Goal: Task Accomplishment & Management: Use online tool/utility

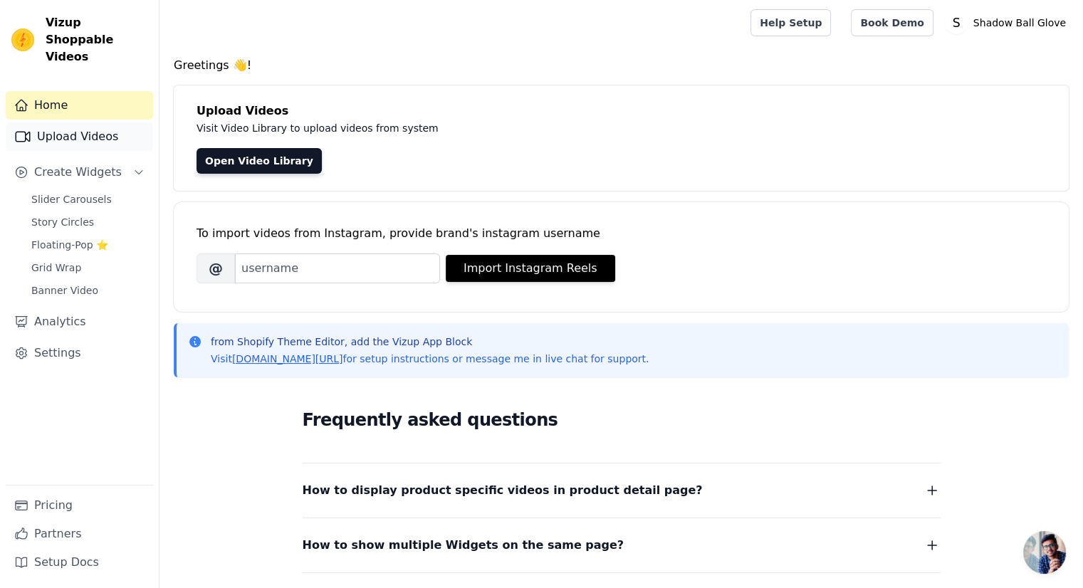
click at [105, 123] on link "Upload Videos" at bounding box center [79, 137] width 147 height 28
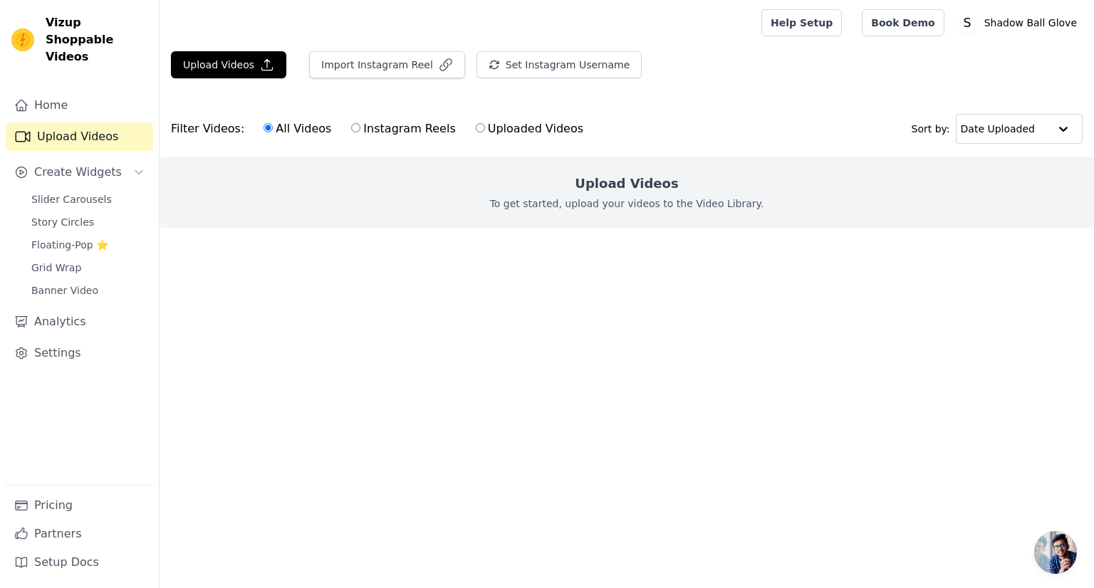
click at [657, 209] on p "To get started, upload your videos to the Video Library." at bounding box center [627, 204] width 274 height 14
click at [396, 201] on div "Upload Videos To get started, upload your videos to the Video Library." at bounding box center [627, 192] width 934 height 71
click at [239, 73] on button "Upload Videos" at bounding box center [228, 64] width 115 height 27
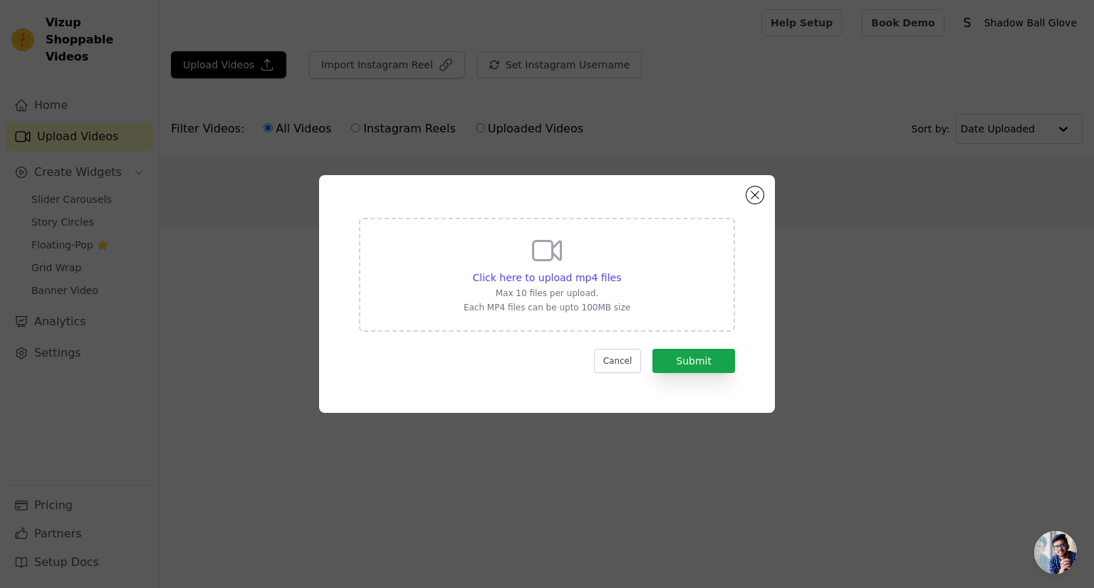
click at [574, 235] on div "Click here to upload mp4 files Max 10 files per upload. Each MP4 files can be u…" at bounding box center [547, 274] width 167 height 80
click at [620, 270] on input "Click here to upload mp4 files Max 10 files per upload. Each MP4 files can be u…" at bounding box center [620, 270] width 1 height 1
type input "C:\fakepath\Shank prison format.mp4"
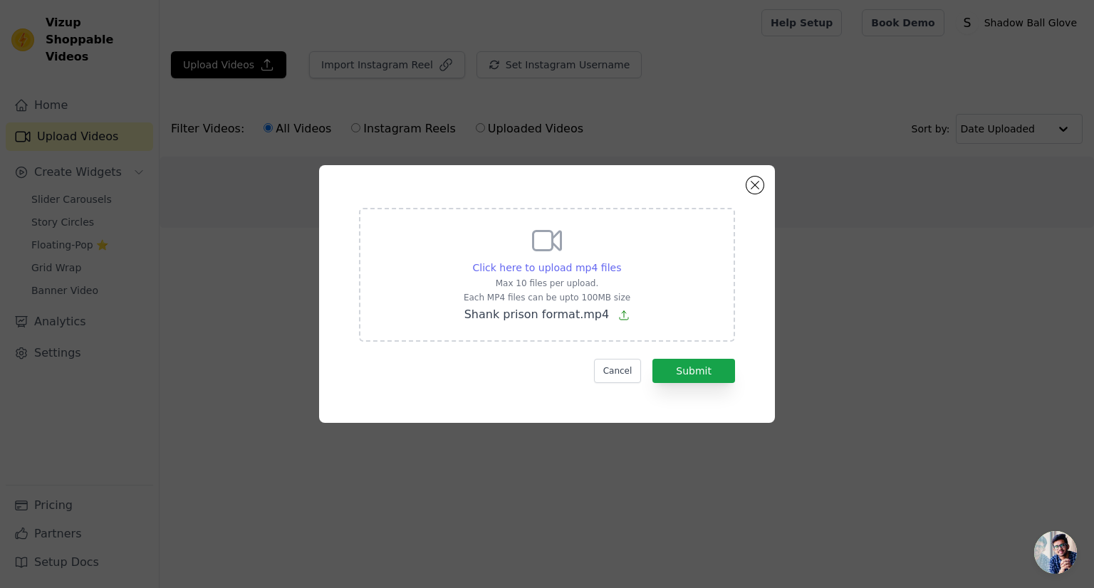
click at [578, 267] on span "Click here to upload mp4 files" at bounding box center [547, 267] width 149 height 11
click at [620, 261] on input "Click here to upload mp4 files Max 10 files per upload. Each MP4 files can be u…" at bounding box center [620, 260] width 1 height 1
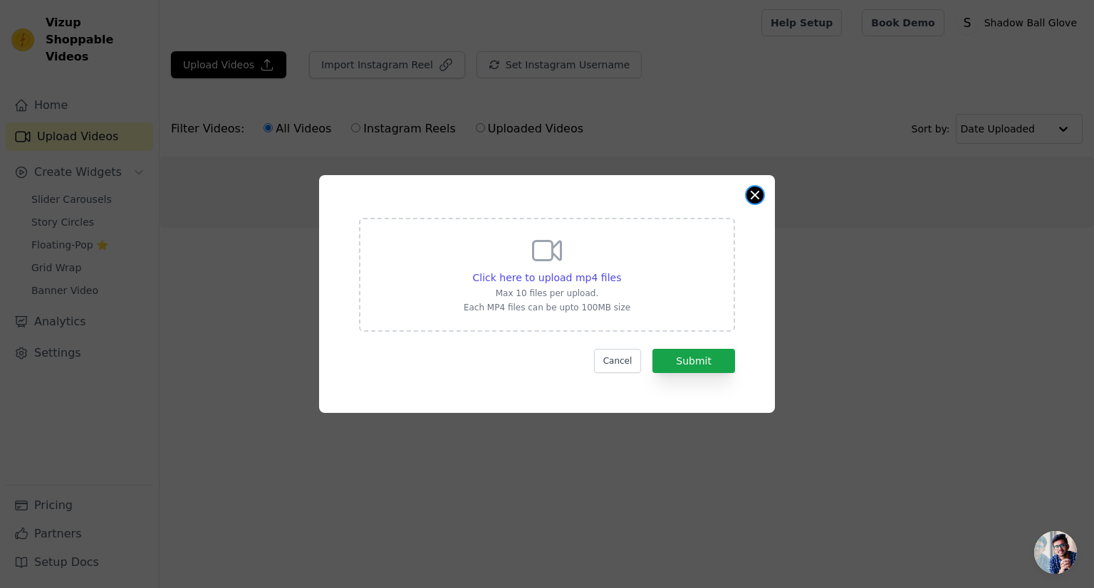
click at [751, 194] on button "Close modal" at bounding box center [754, 195] width 17 height 17
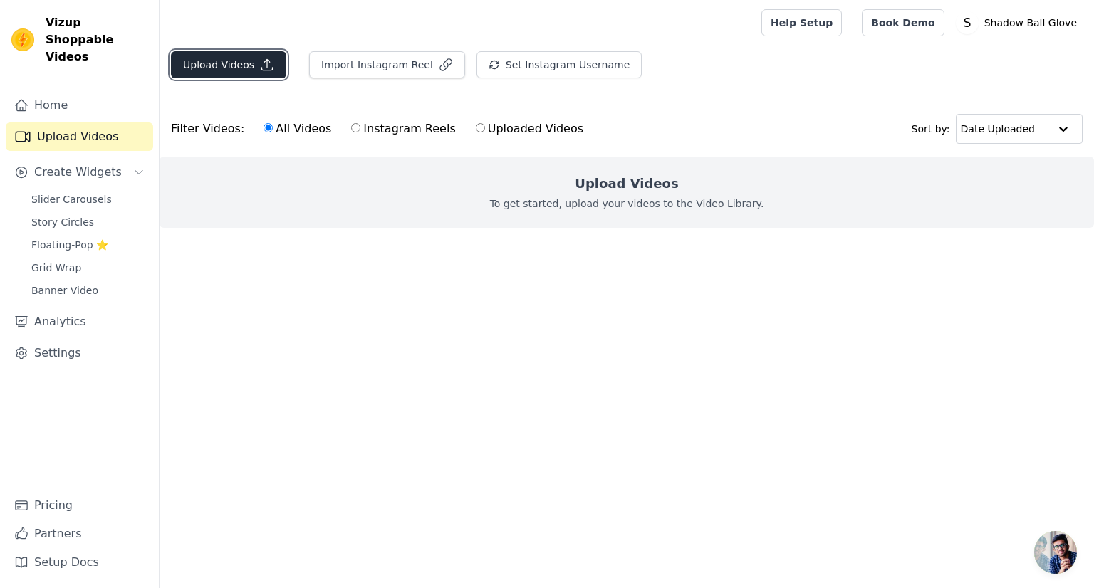
click at [218, 77] on button "Upload Videos" at bounding box center [228, 64] width 115 height 27
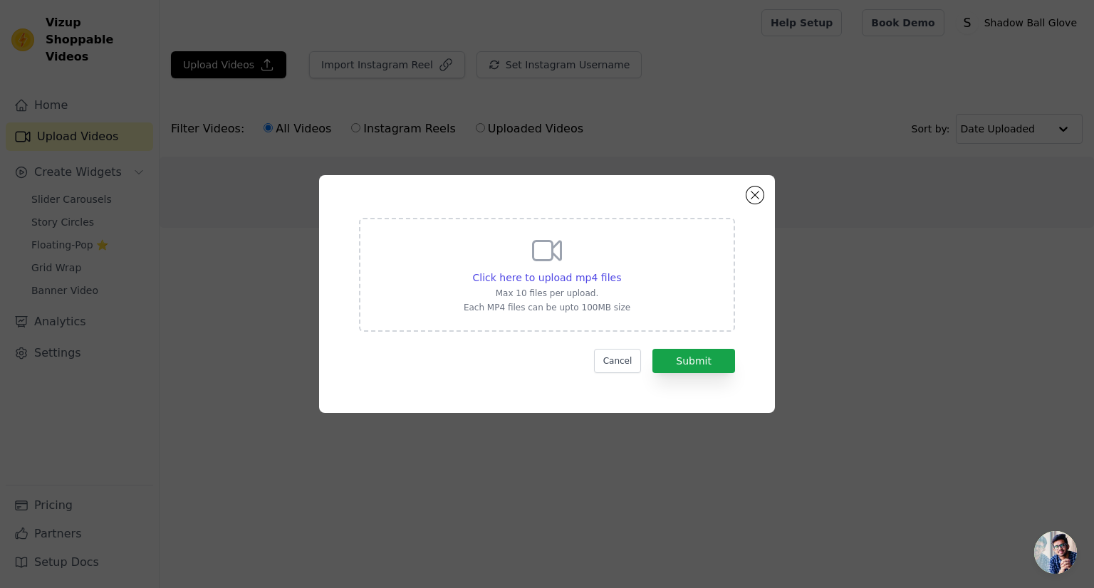
click at [561, 265] on icon at bounding box center [547, 251] width 34 height 34
click at [620, 270] on input "Click here to upload mp4 files Max 10 files per upload. Each MP4 files can be u…" at bounding box center [620, 270] width 1 height 1
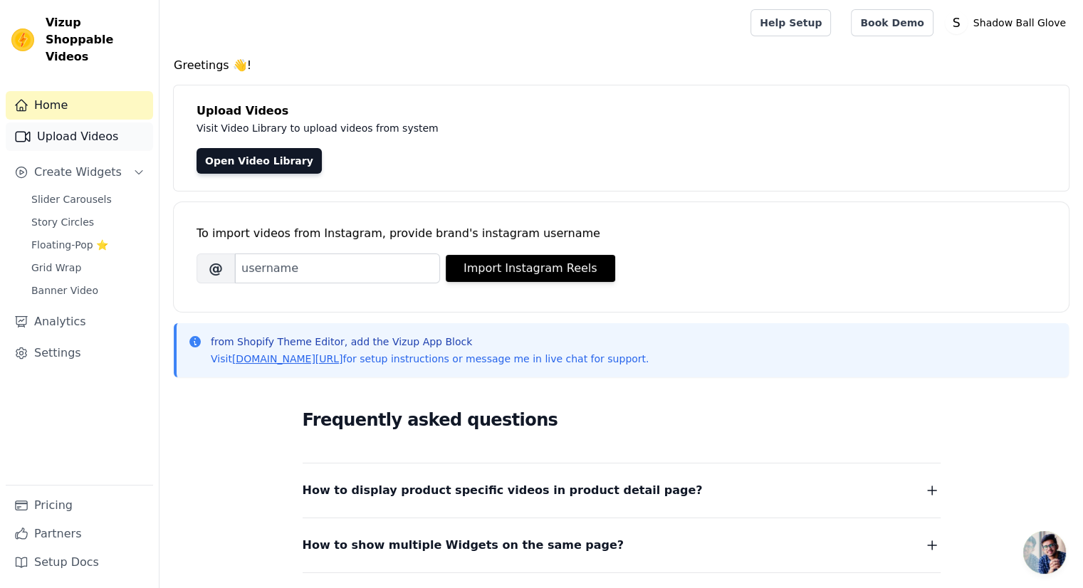
click at [114, 127] on link "Upload Videos" at bounding box center [79, 137] width 147 height 28
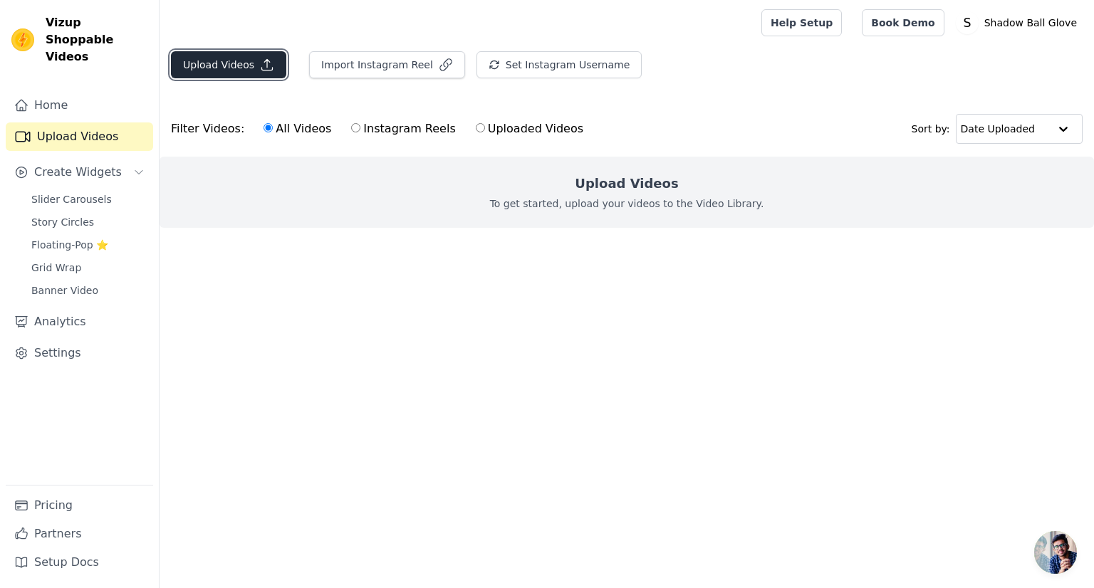
click at [222, 71] on button "Upload Videos" at bounding box center [228, 64] width 115 height 27
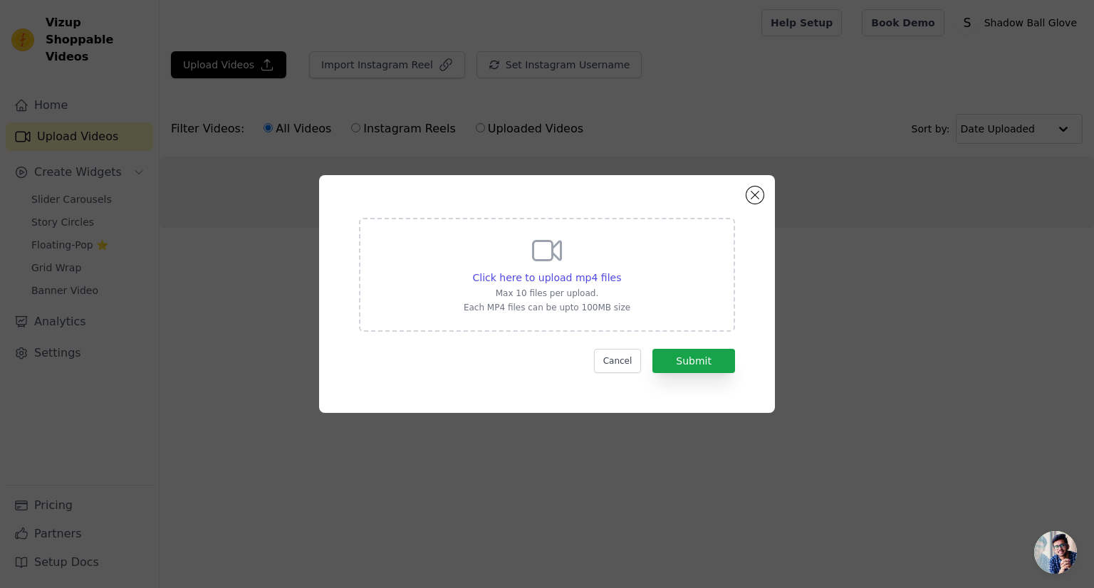
click at [600, 294] on p "Max 10 files per upload." at bounding box center [547, 293] width 167 height 11
click at [620, 271] on input "Click here to upload mp4 files Max 10 files per upload. Each MP4 files can be u…" at bounding box center [620, 270] width 1 height 1
click at [561, 269] on div "Click here to upload mp4 files Max 10 files per upload. Each MP4 files can be u…" at bounding box center [547, 274] width 167 height 80
click at [620, 270] on input "Click here to upload mp4 files Max 10 files per upload. Each MP4 files can be u…" at bounding box center [620, 270] width 1 height 1
type input "C:\fakepath\Sandstorm 5 no bars.mp4"
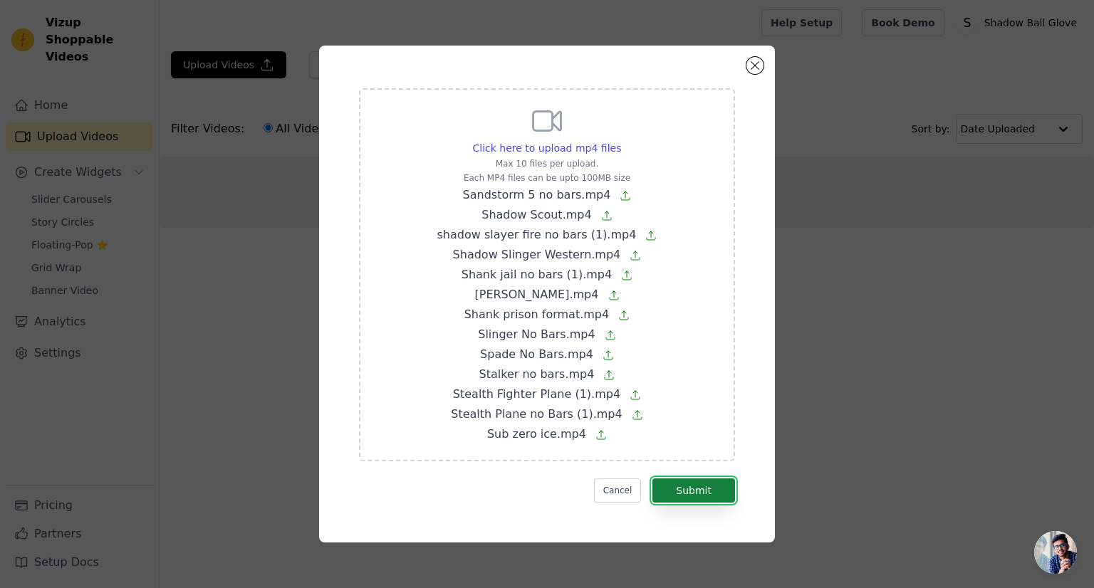
click at [698, 493] on button "Submit" at bounding box center [693, 491] width 83 height 24
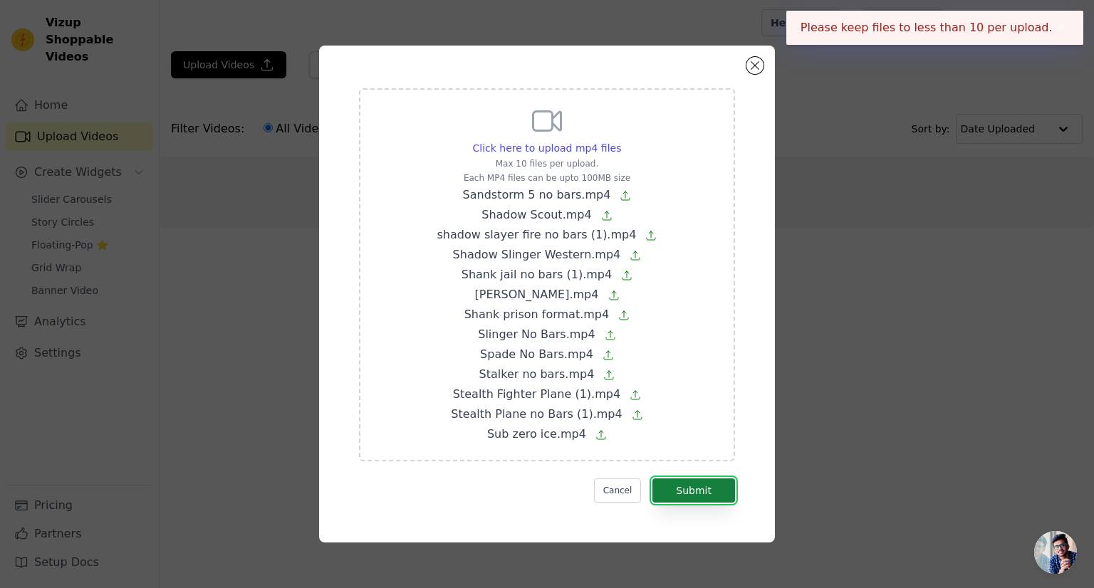
click at [707, 485] on button "Submit" at bounding box center [693, 491] width 83 height 24
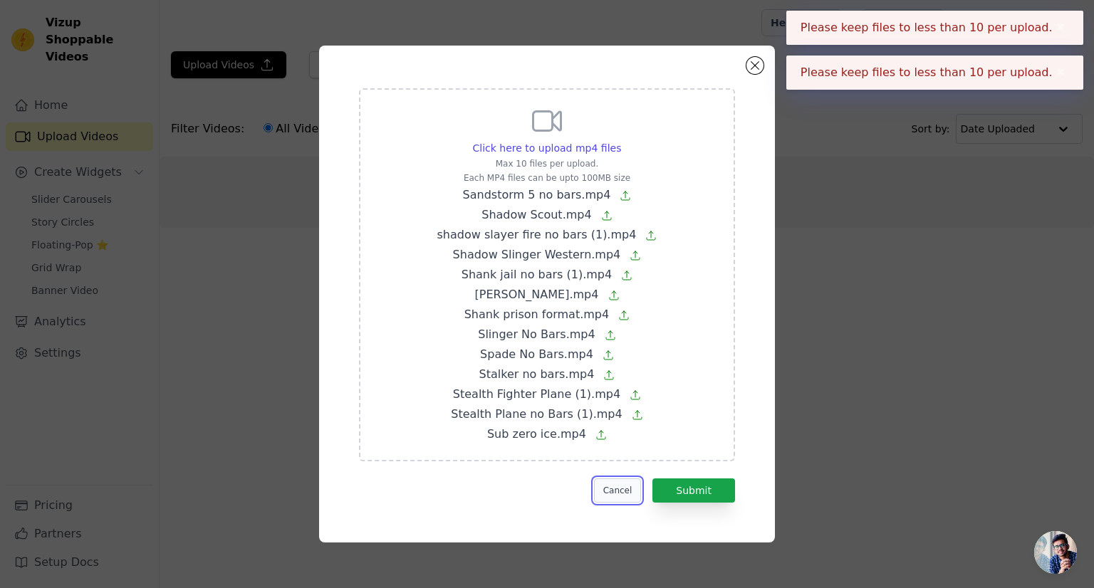
click at [616, 479] on button "Cancel" at bounding box center [618, 491] width 48 height 24
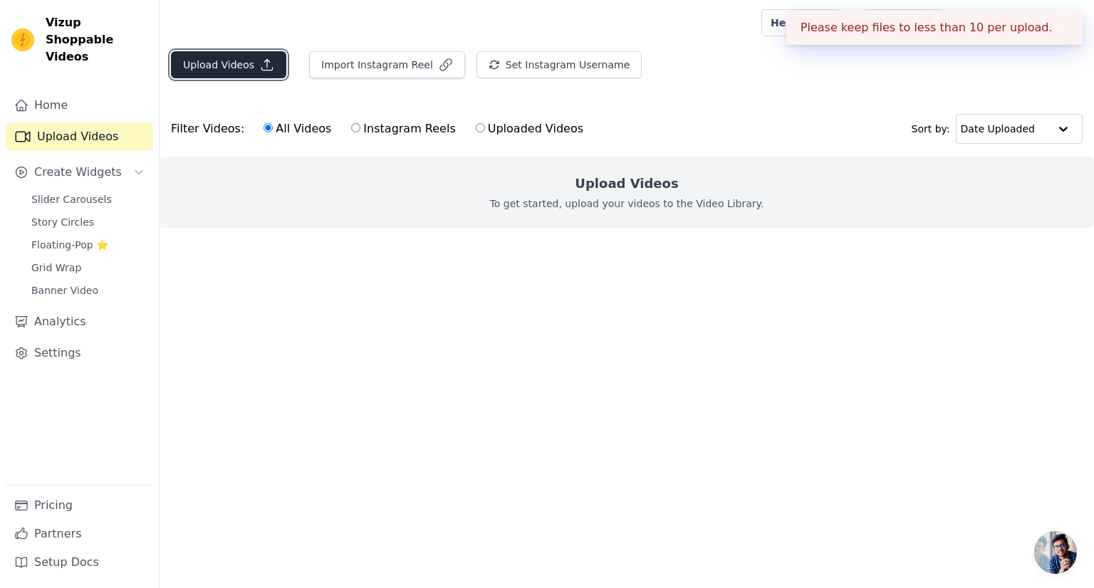
click at [222, 63] on button "Upload Videos" at bounding box center [228, 64] width 115 height 27
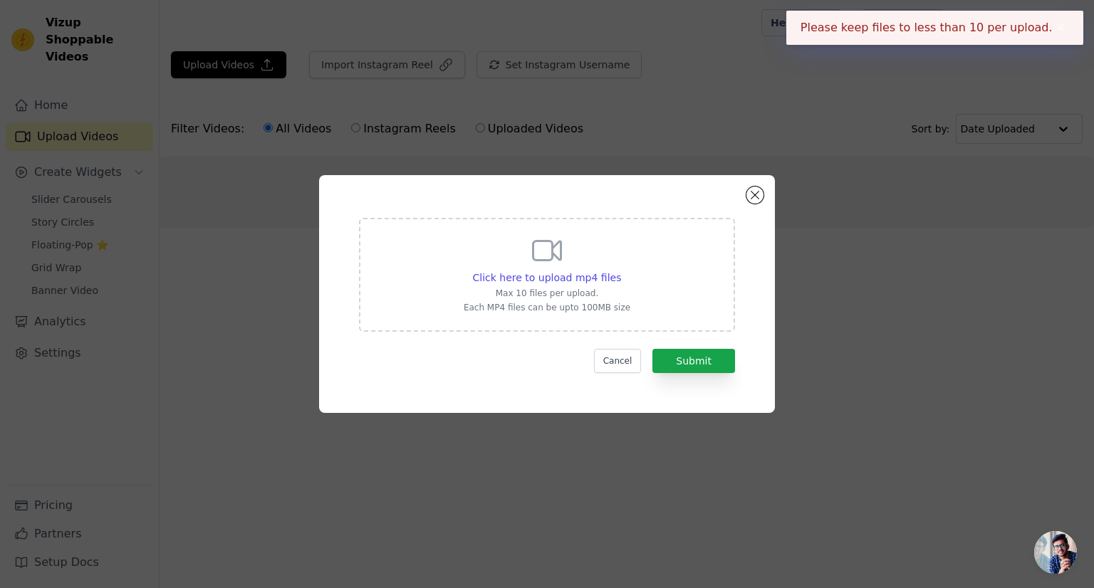
click at [595, 321] on div "Click here to upload mp4 files Max 10 files per upload. Each MP4 files can be u…" at bounding box center [547, 275] width 376 height 114
click at [620, 271] on input "Click here to upload mp4 files Max 10 files per upload. Each MP4 files can be u…" at bounding box center [620, 270] width 1 height 1
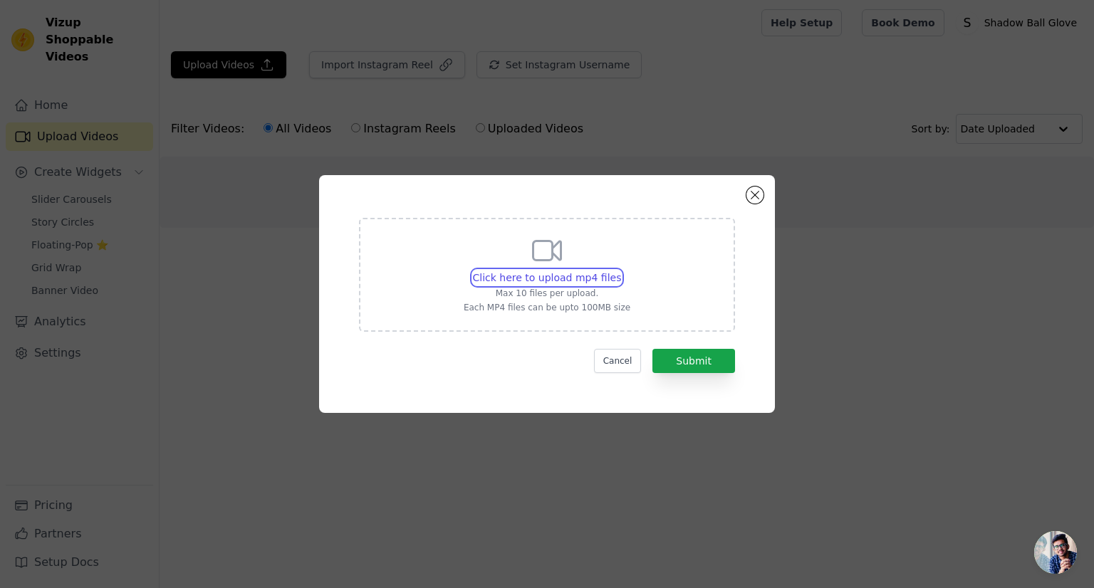
type input "C:\fakepath\Sandstorm 5 no bars.mp4"
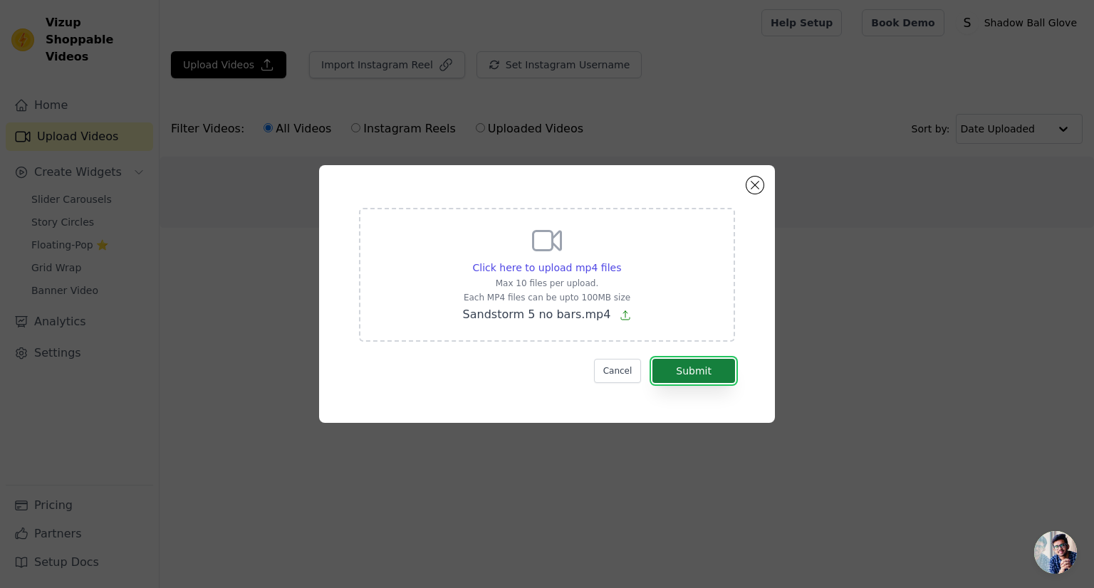
click at [698, 368] on button "Submit" at bounding box center [693, 371] width 83 height 24
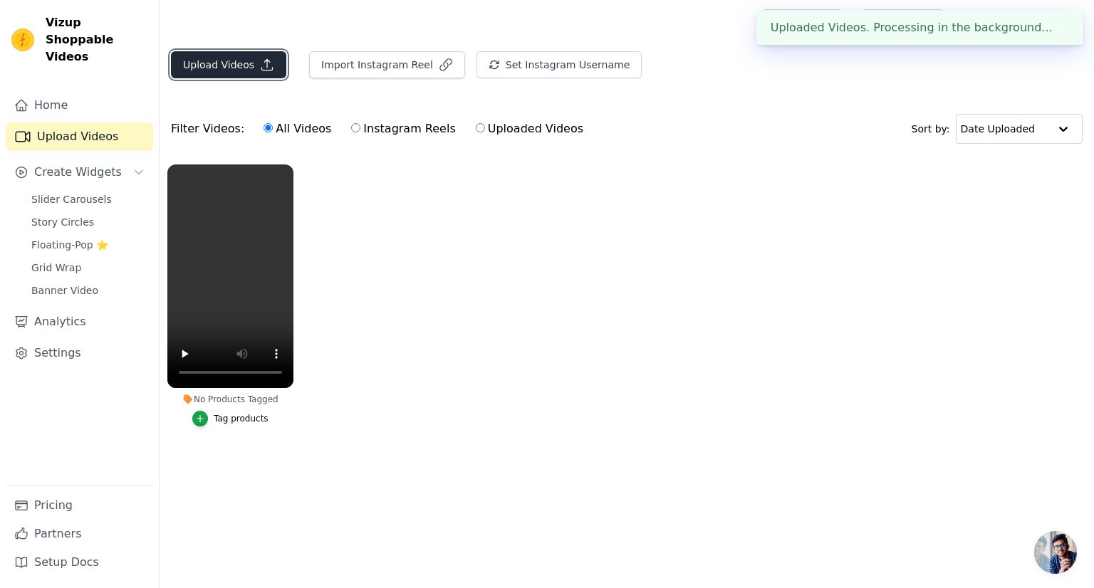
click at [233, 61] on button "Upload Videos" at bounding box center [228, 64] width 115 height 27
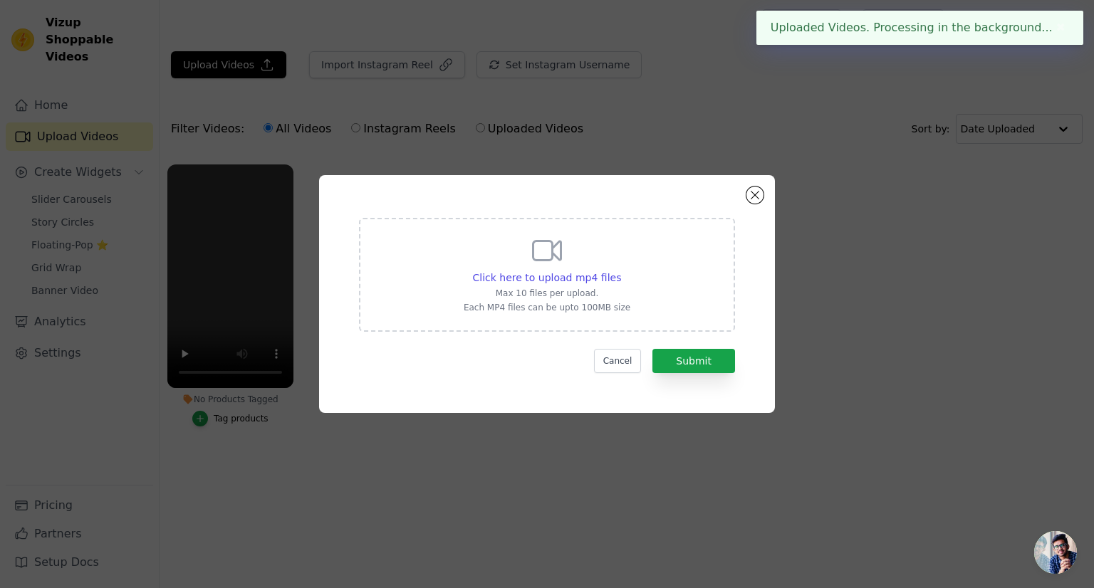
click at [664, 274] on div "Click here to upload mp4 files Max 10 files per upload. Each MP4 files can be u…" at bounding box center [547, 275] width 376 height 114
click at [621, 271] on input "Click here to upload mp4 files Max 10 files per upload. Each MP4 files can be u…" at bounding box center [620, 270] width 1 height 1
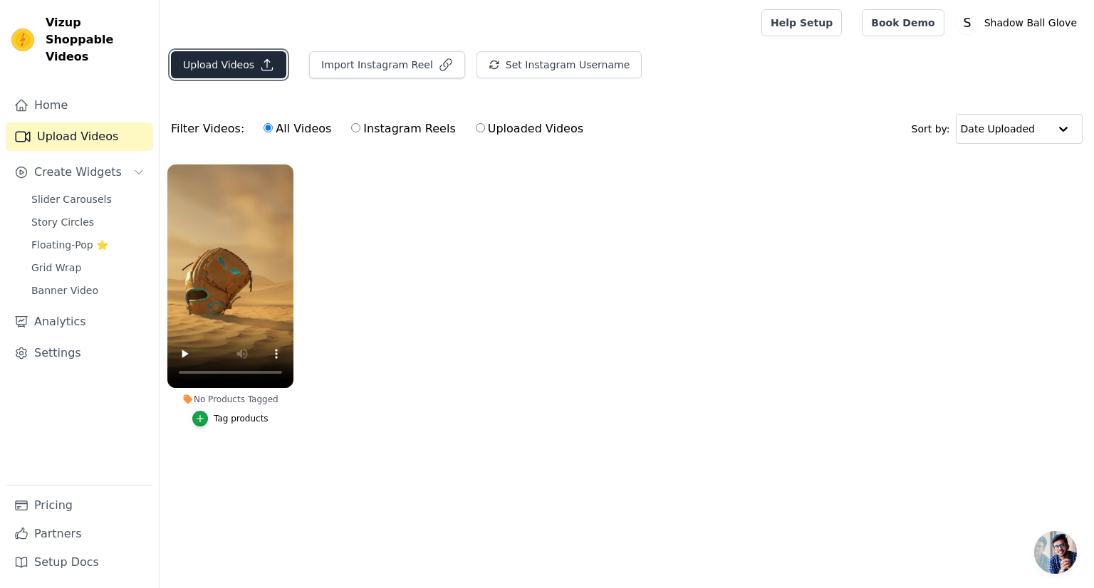
click at [254, 72] on button "Upload Videos" at bounding box center [228, 64] width 115 height 27
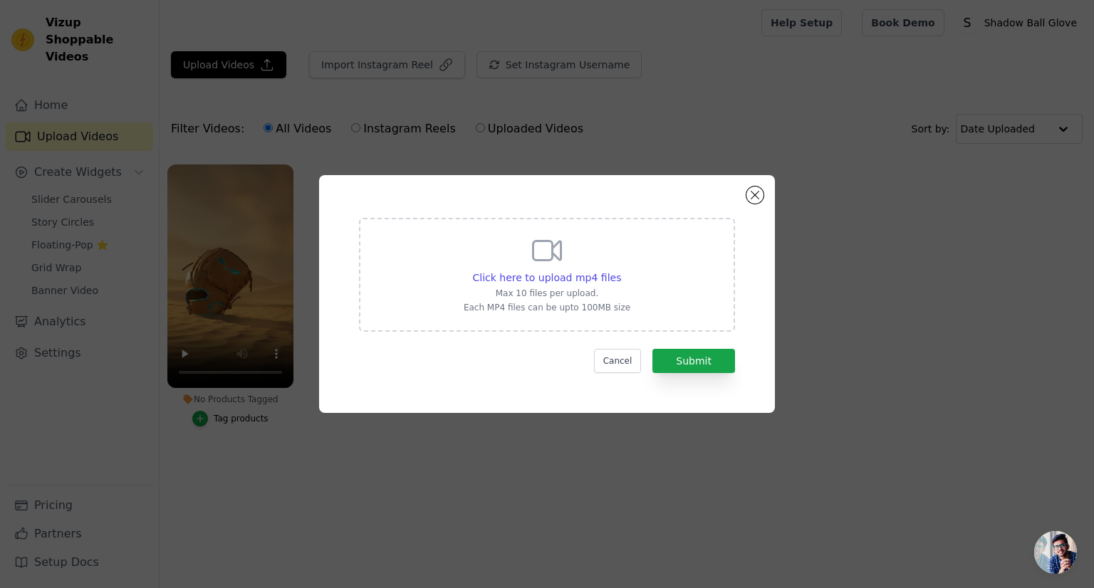
click at [660, 305] on div "Click here to upload mp4 files Max 10 files per upload. Each MP4 files can be u…" at bounding box center [547, 275] width 376 height 114
click at [621, 271] on input "Click here to upload mp4 files Max 10 files per upload. Each MP4 files can be u…" at bounding box center [620, 270] width 1 height 1
type input "C:\fakepath\Stealth Plane no Bars (1).mp4"
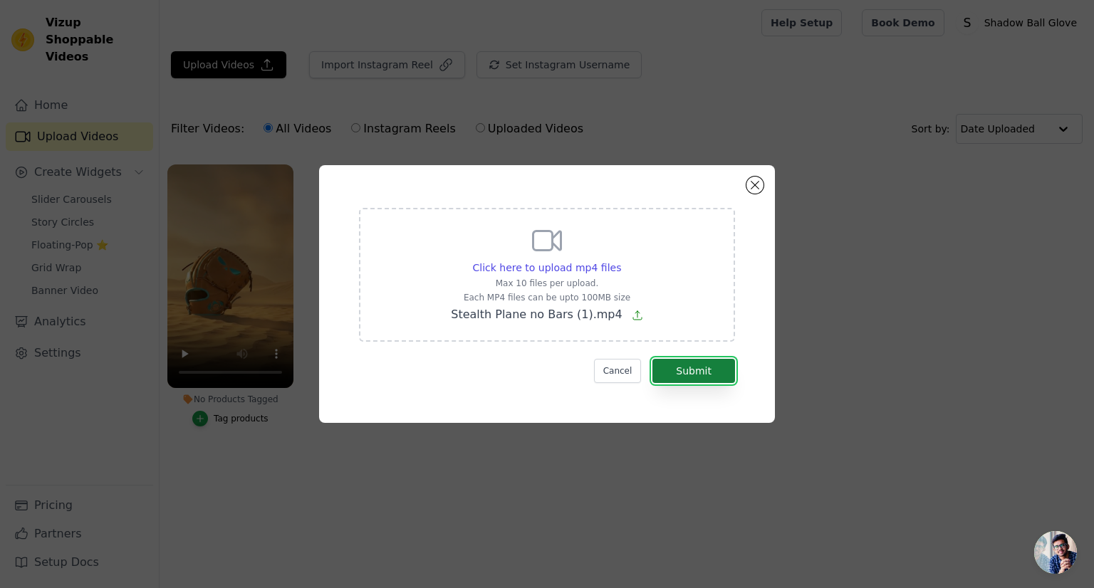
click at [715, 365] on button "Submit" at bounding box center [693, 371] width 83 height 24
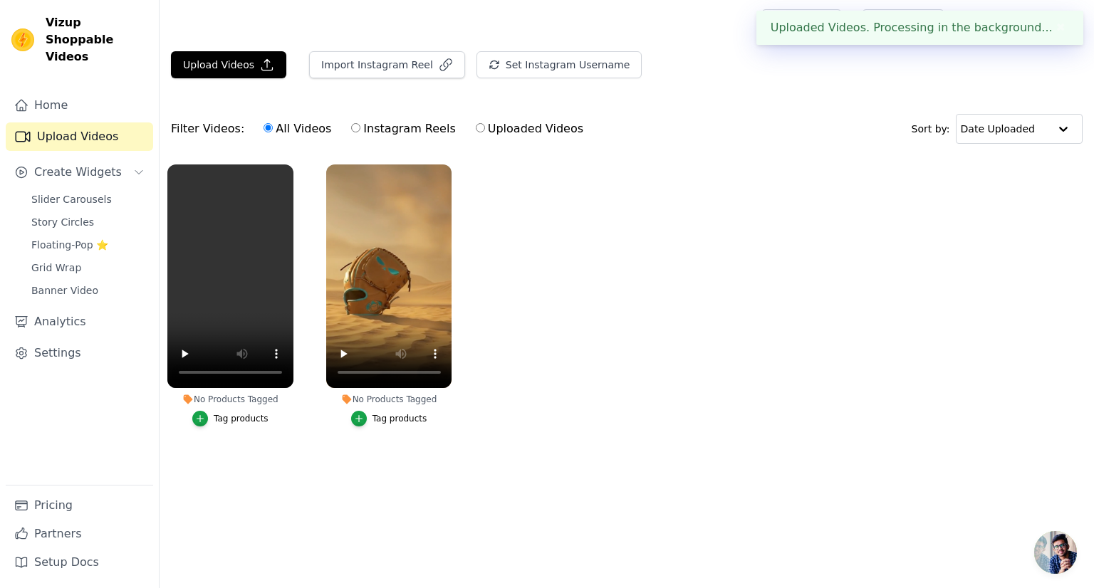
click at [395, 423] on div "Tag products" at bounding box center [399, 418] width 55 height 11
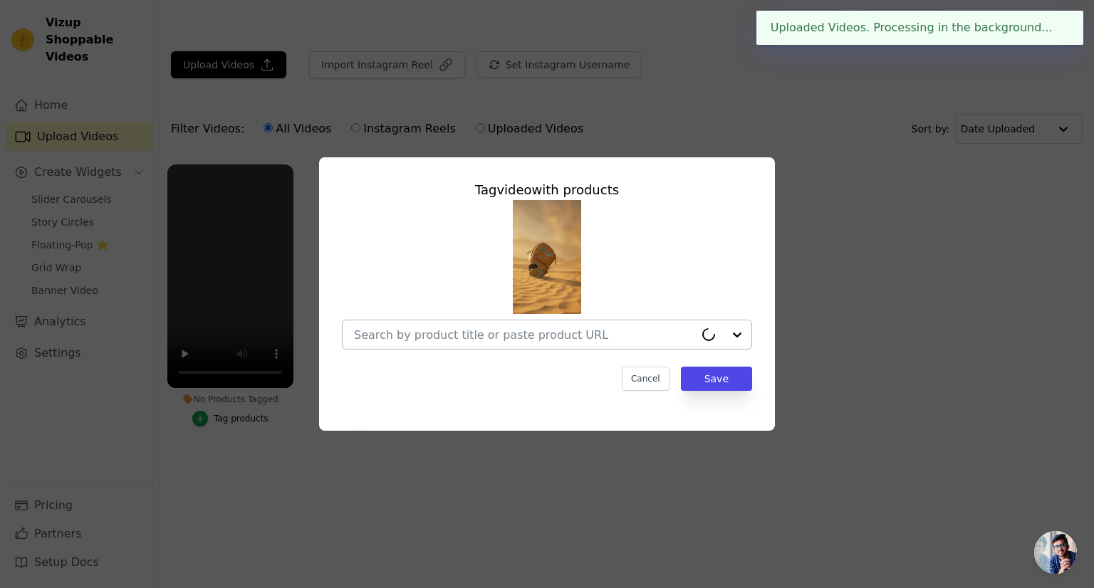
click at [493, 333] on input "No Products Tagged Tag video with products Cancel Save Tag products" at bounding box center [524, 335] width 340 height 14
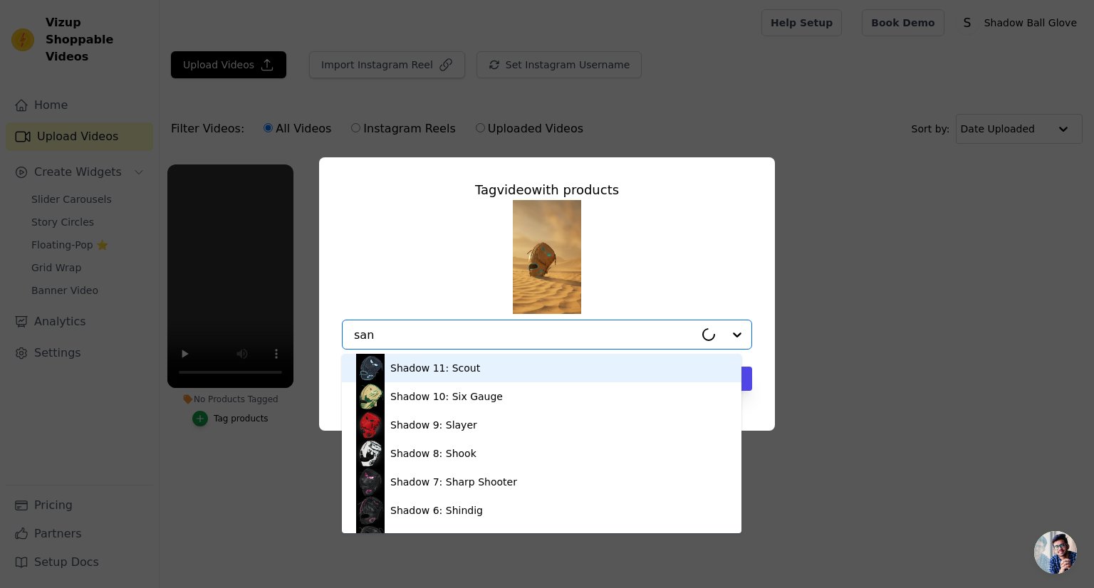
type input "sand"
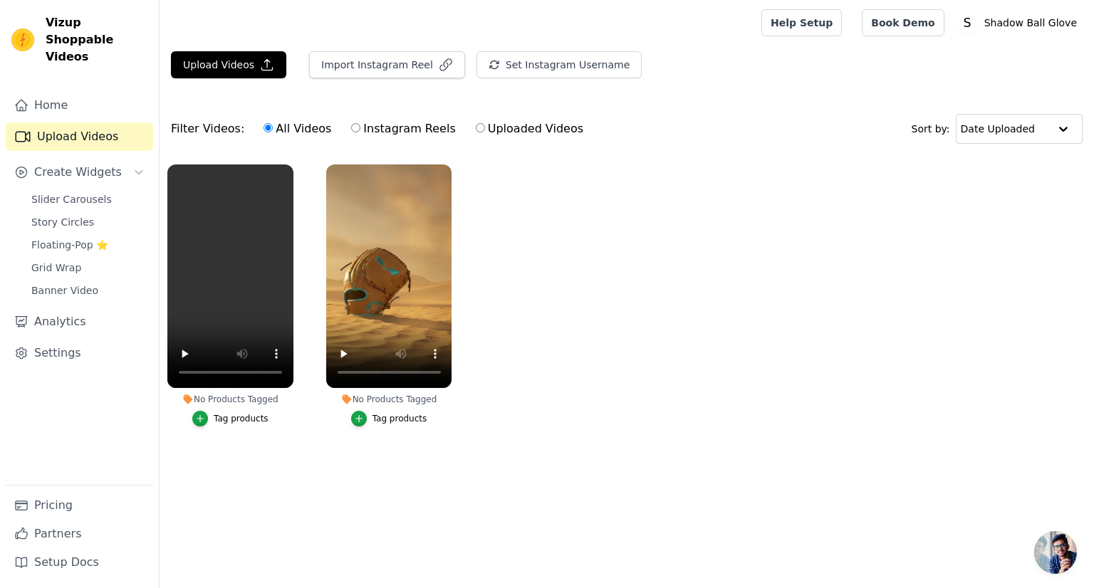
click at [392, 417] on div "Tag products" at bounding box center [399, 418] width 55 height 11
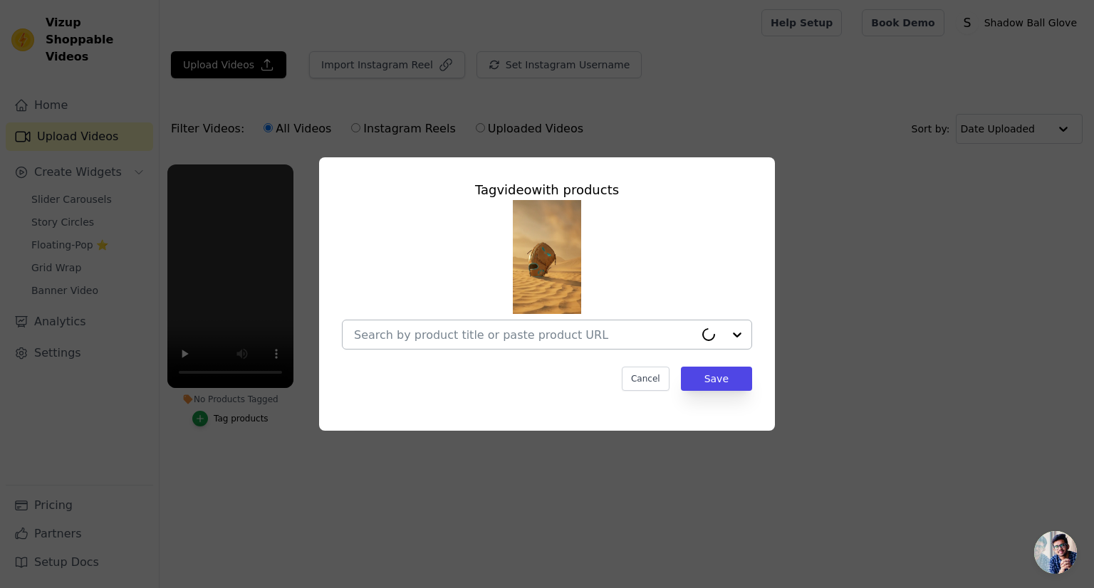
click at [511, 340] on input "No Products Tagged Tag video with products Cancel Save Tag products" at bounding box center [524, 335] width 340 height 14
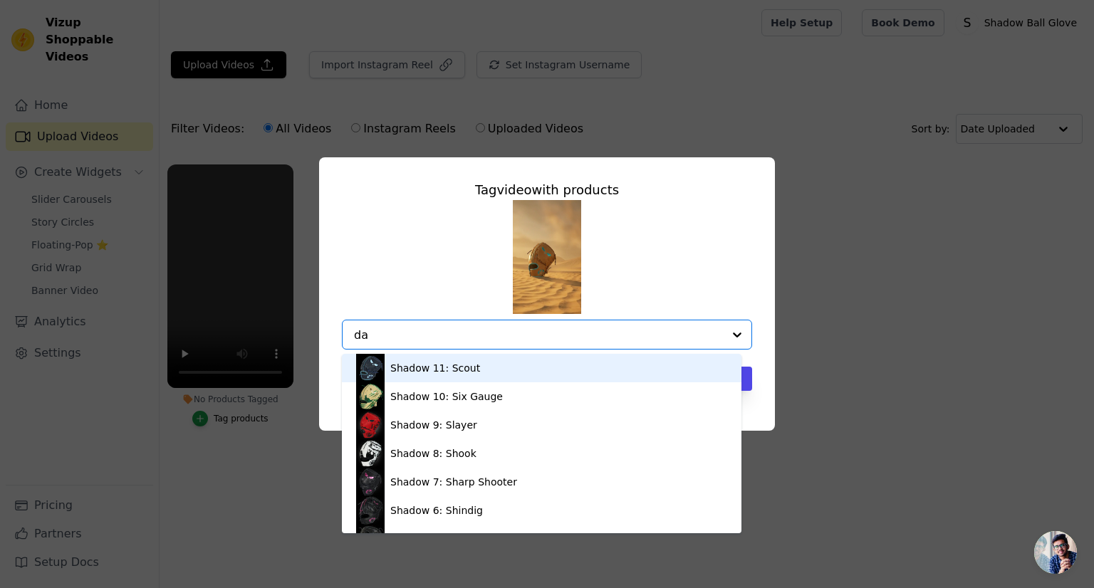
type input "d"
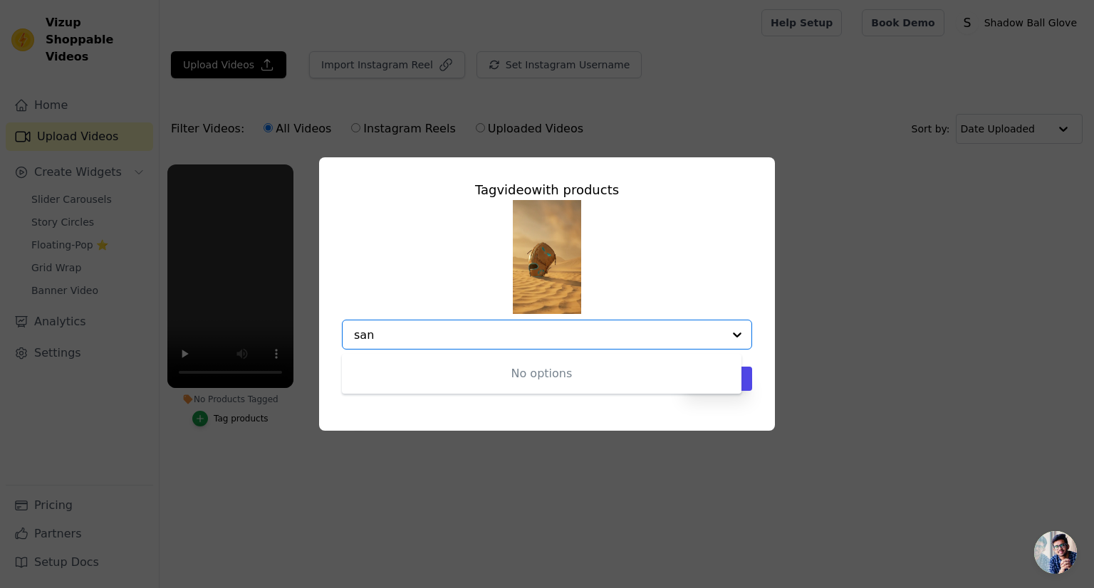
type input "sand"
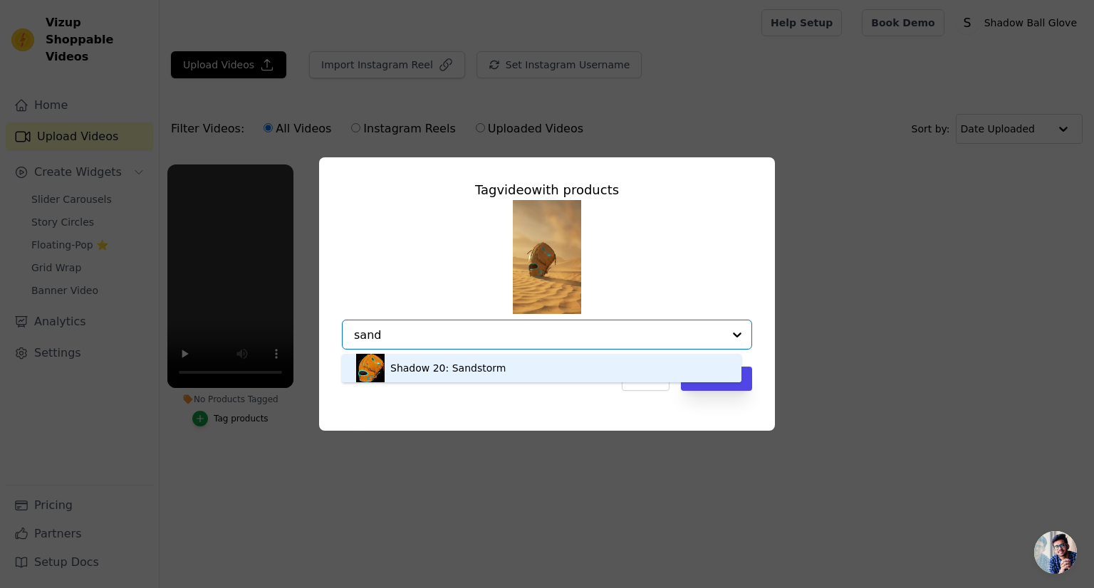
click at [497, 370] on div "Shadow 20: Sandstorm" at bounding box center [541, 368] width 371 height 28
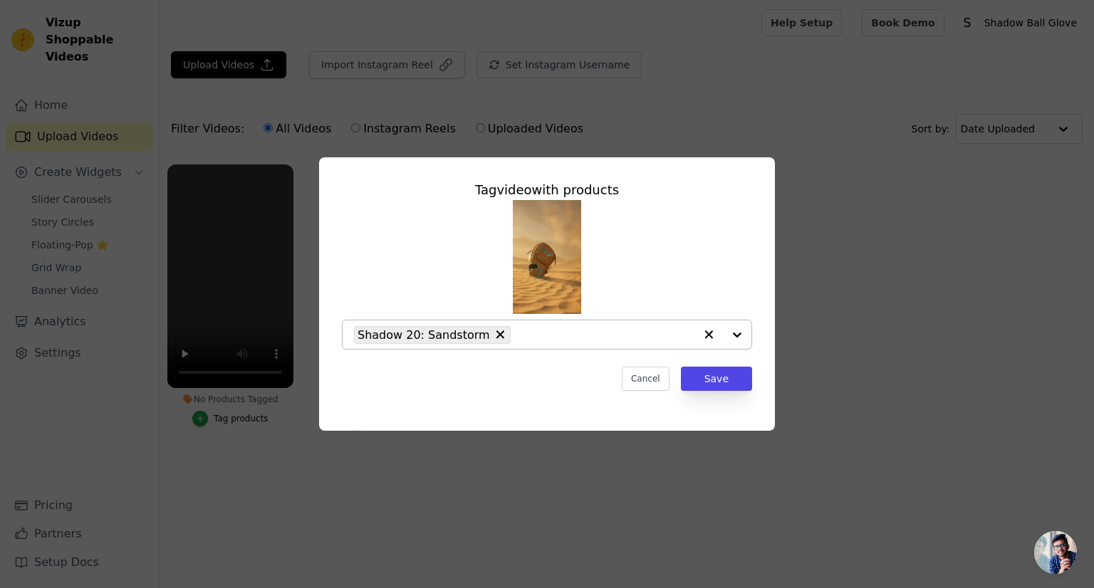
click at [703, 394] on div "Tag video with products Shadow 20: Sandstorm Cancel Save" at bounding box center [546, 286] width 433 height 234
click at [707, 378] on button "Save" at bounding box center [716, 379] width 71 height 24
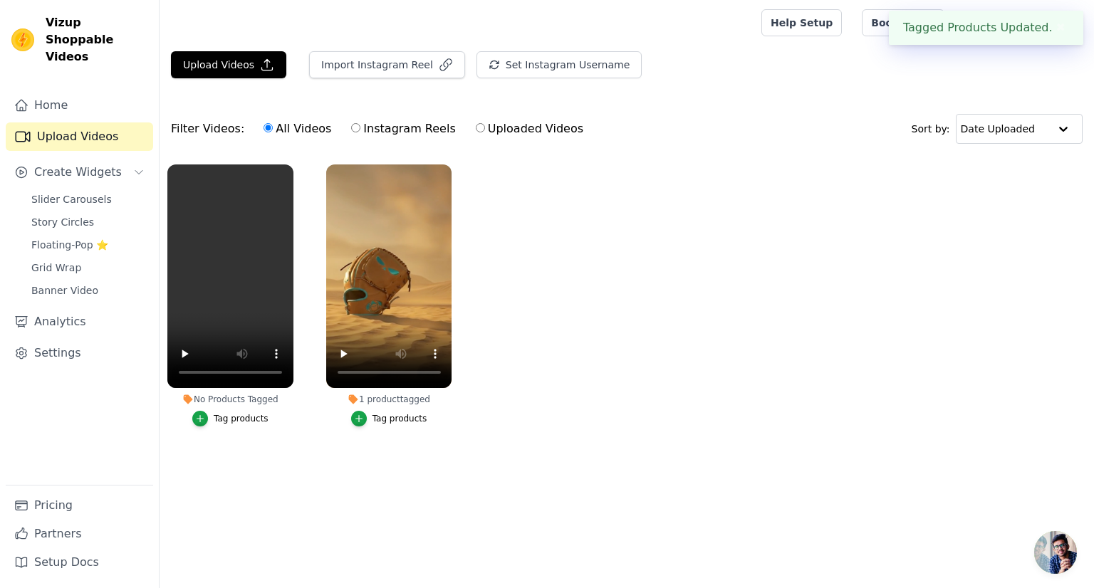
click at [222, 411] on button "Tag products" at bounding box center [230, 419] width 76 height 16
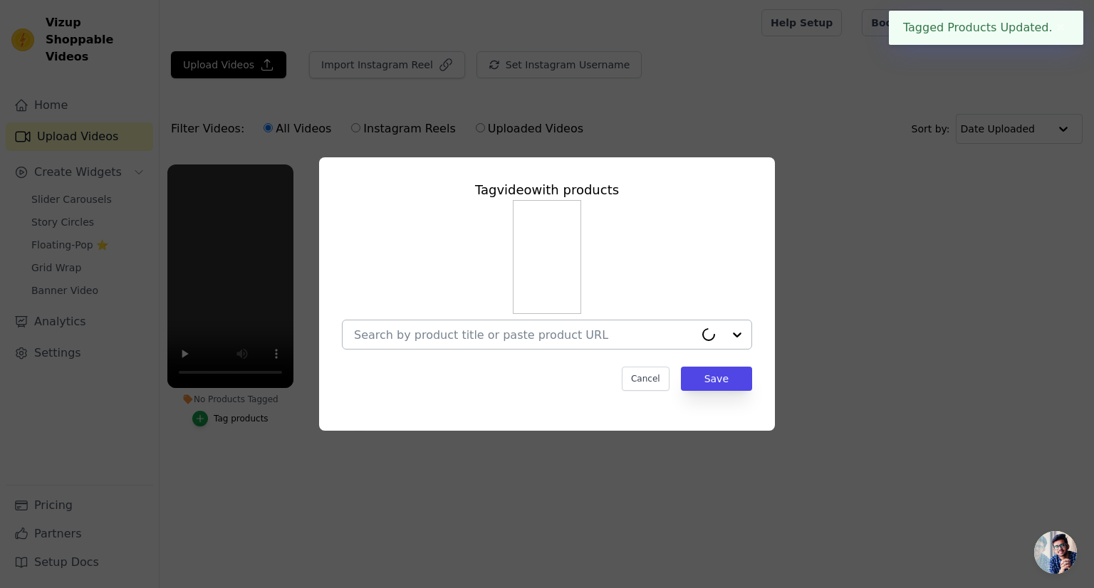
click at [441, 344] on div at bounding box center [524, 334] width 340 height 28
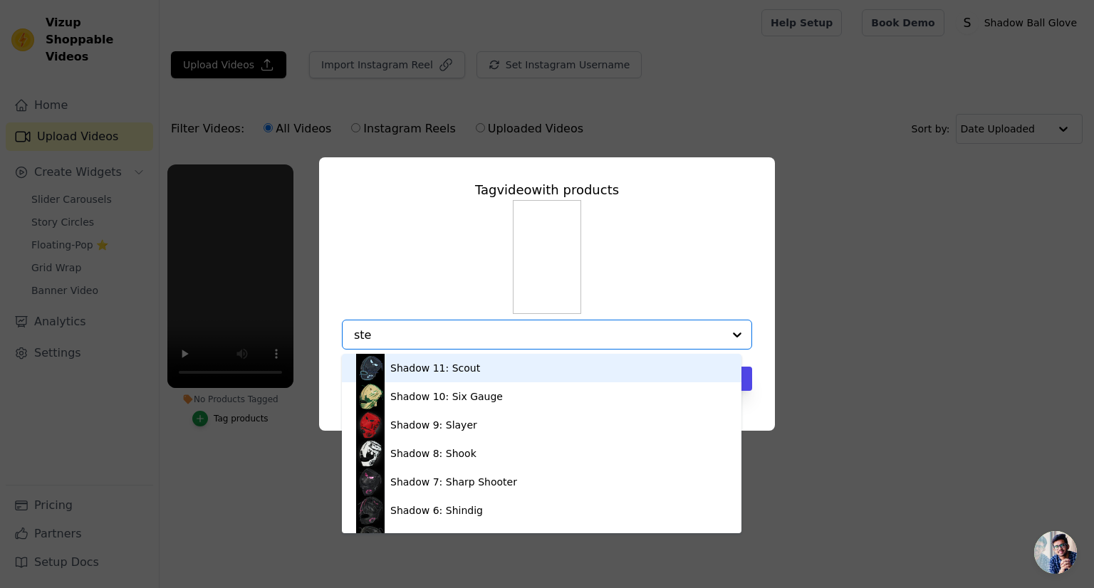
type input "stea"
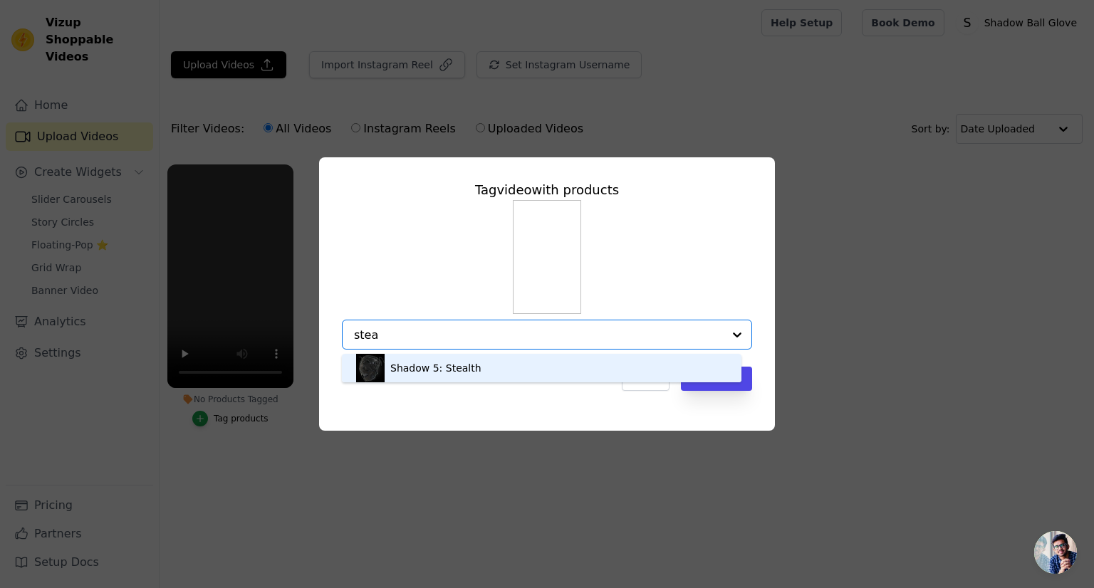
click at [433, 370] on div "Shadow 5: Stealth" at bounding box center [435, 368] width 91 height 14
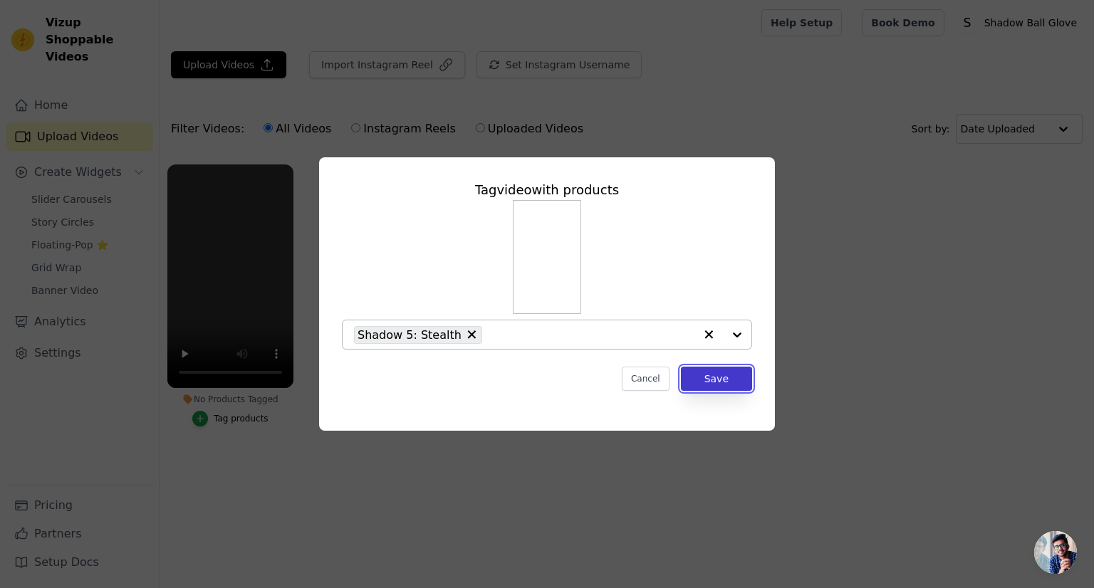
click at [716, 372] on button "Save" at bounding box center [716, 379] width 71 height 24
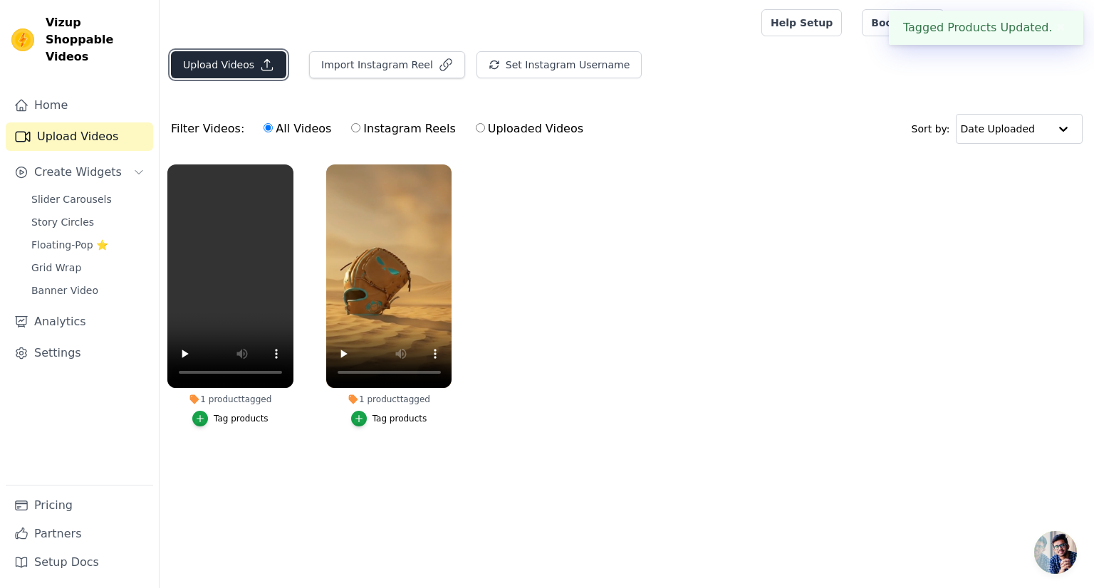
click at [249, 54] on button "Upload Videos" at bounding box center [228, 64] width 115 height 27
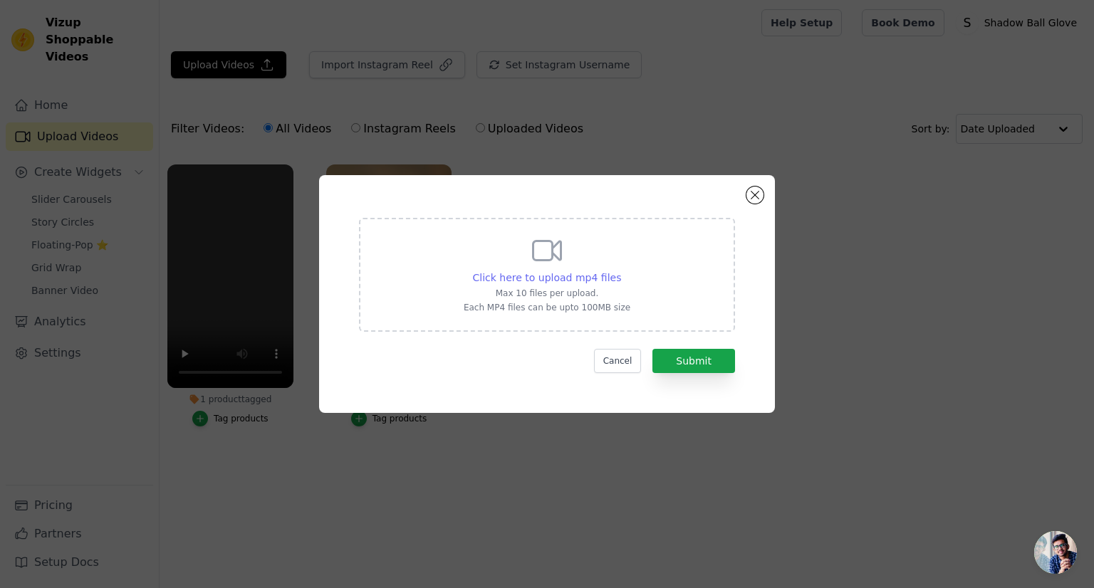
click at [583, 272] on span "Click here to upload mp4 files" at bounding box center [547, 277] width 149 height 11
click at [620, 271] on input "Click here to upload mp4 files Max 10 files per upload. Each MP4 files can be u…" at bounding box center [620, 270] width 1 height 1
type input "C:\fakepath\Shank jail no bars (1).mp4"
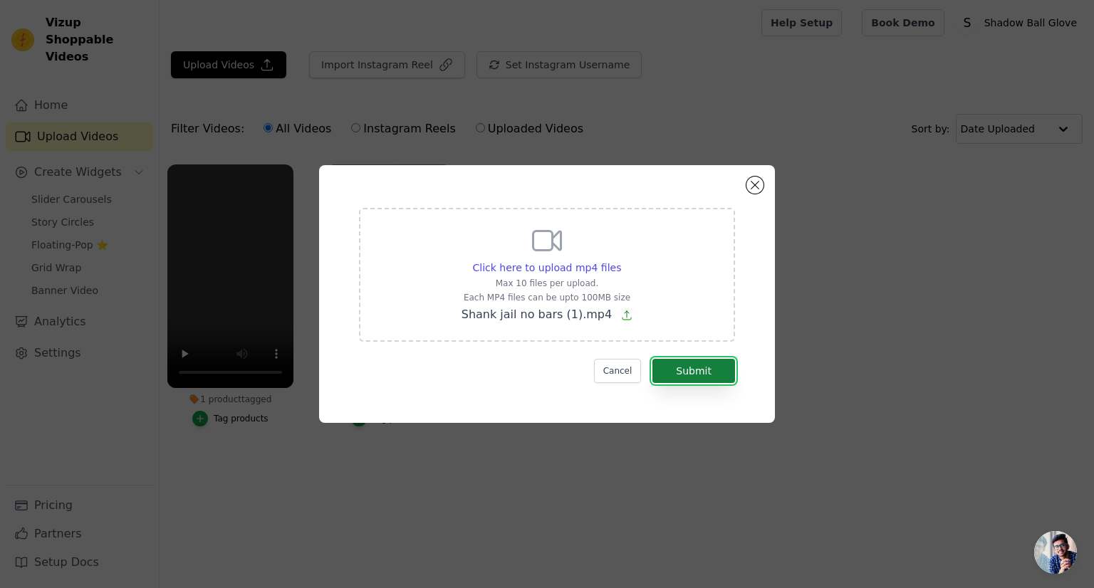
click at [679, 380] on button "Submit" at bounding box center [693, 371] width 83 height 24
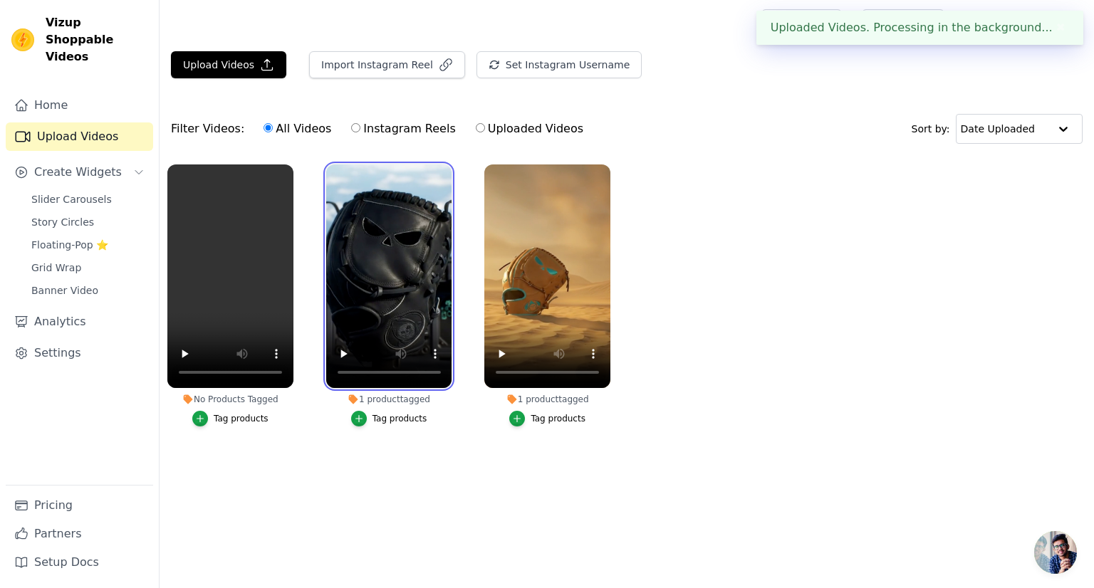
drag, startPoint x: 349, startPoint y: 318, endPoint x: 225, endPoint y: 412, distance: 155.6
click at [225, 412] on ul "No Products Tagged Tag products 1 product tagged Tag products 1 product tagged …" at bounding box center [627, 310] width 934 height 306
click at [225, 413] on div "Tag products" at bounding box center [241, 418] width 55 height 11
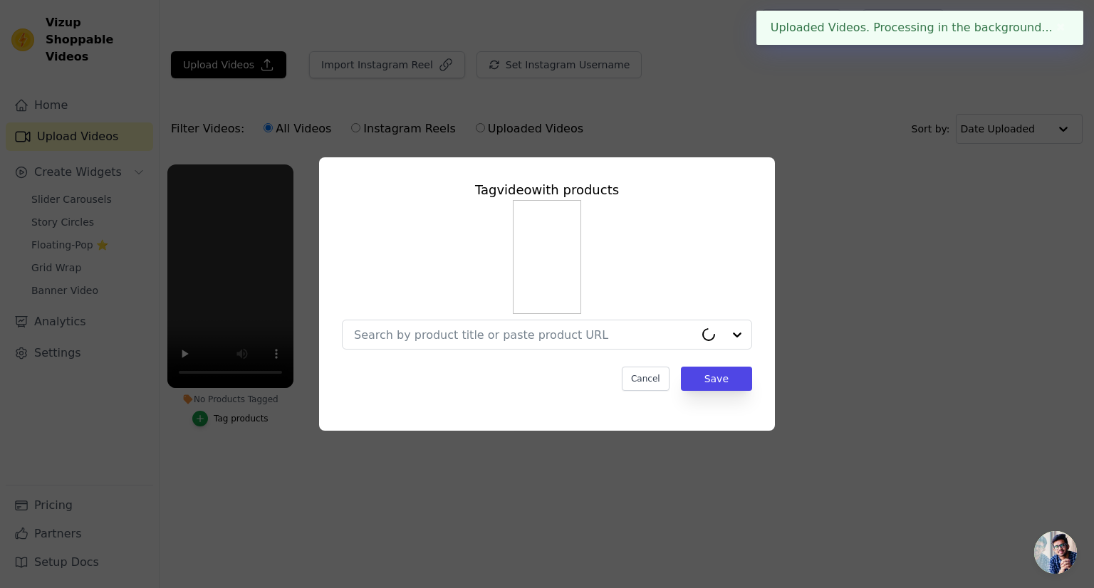
click at [568, 354] on div "Tag video with products Cancel Save" at bounding box center [546, 286] width 433 height 234
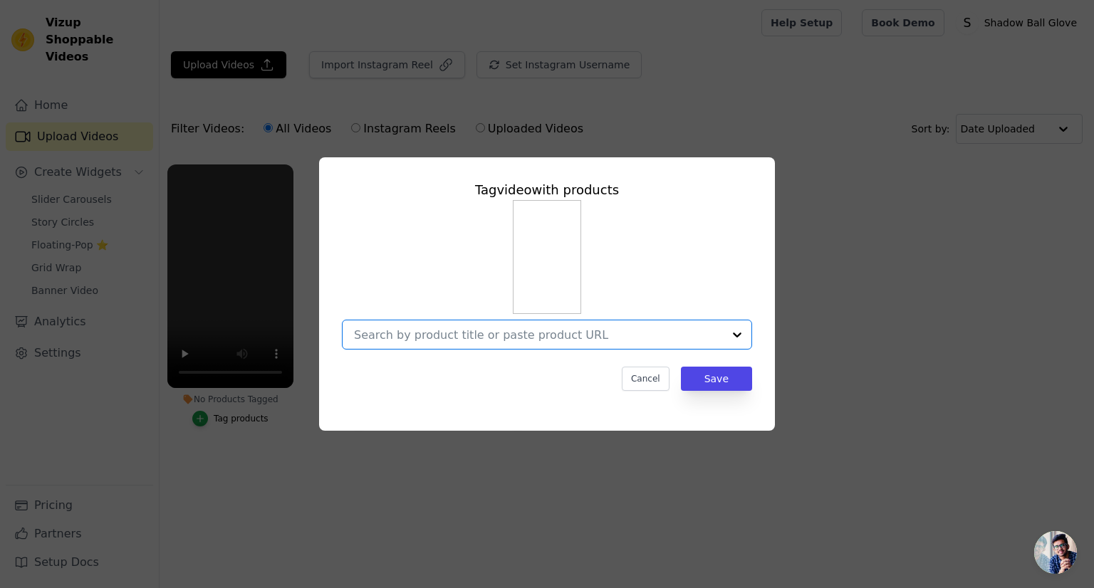
click at [563, 335] on input "No Products Tagged Tag video with products Option undefined, selected. Select i…" at bounding box center [538, 335] width 369 height 14
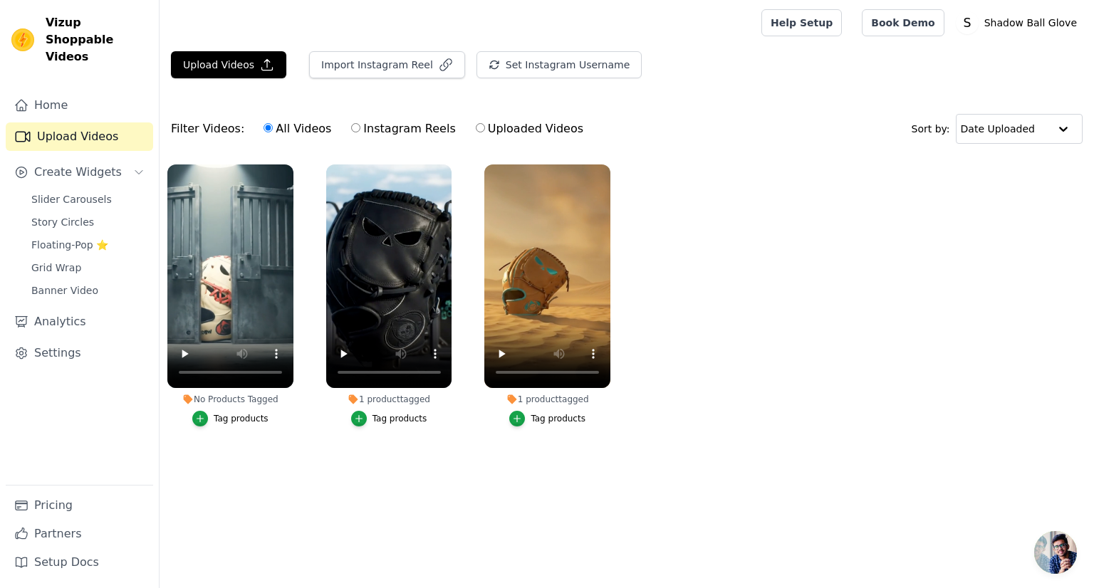
click at [239, 417] on div "Tag products" at bounding box center [241, 418] width 55 height 11
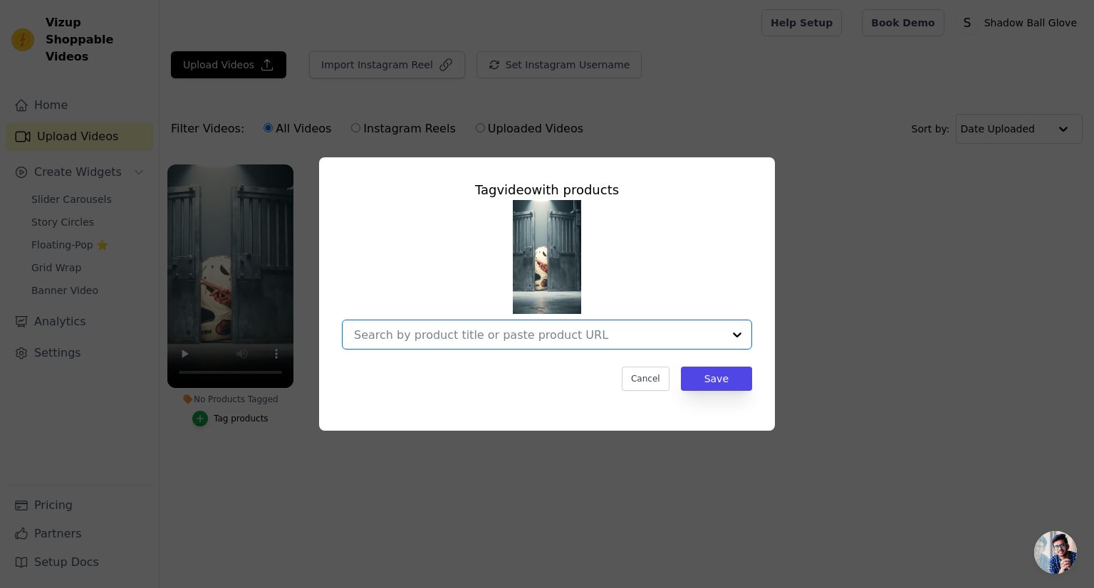
click at [392, 332] on input "No Products Tagged Tag video with products Option undefined, selected. Select i…" at bounding box center [538, 335] width 369 height 14
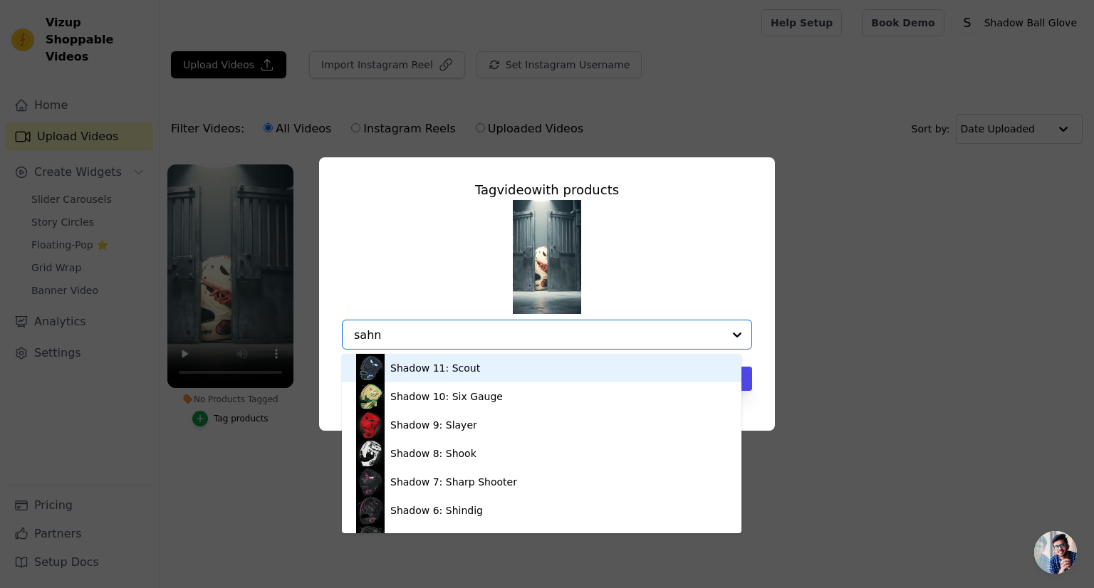
type input "sahnk"
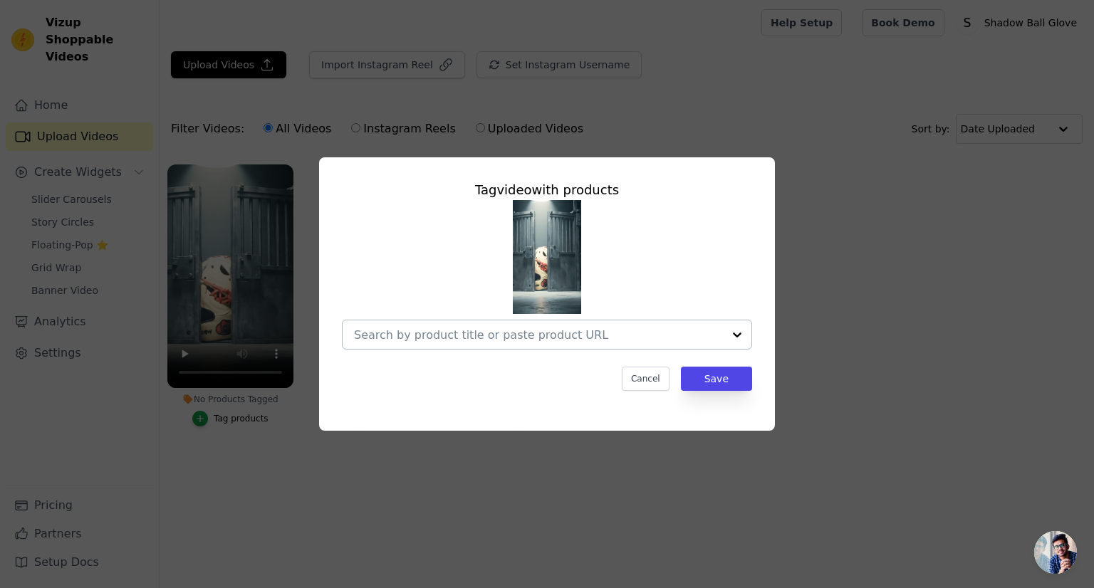
click at [458, 337] on input "No Products Tagged Tag video with products Cancel Save Tag products" at bounding box center [538, 335] width 369 height 14
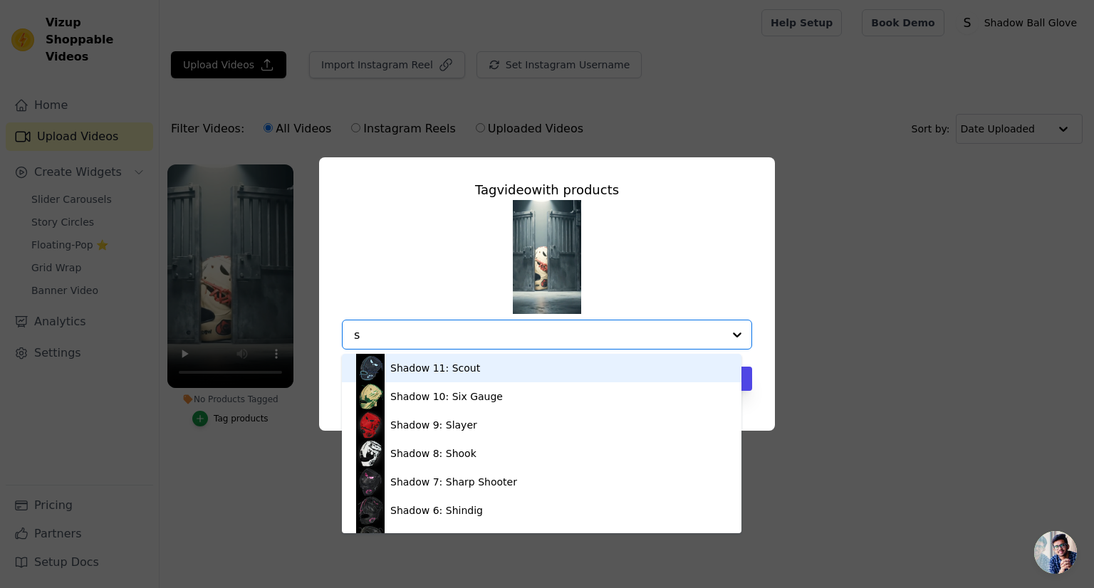
click at [458, 337] on input "s" at bounding box center [538, 335] width 369 height 14
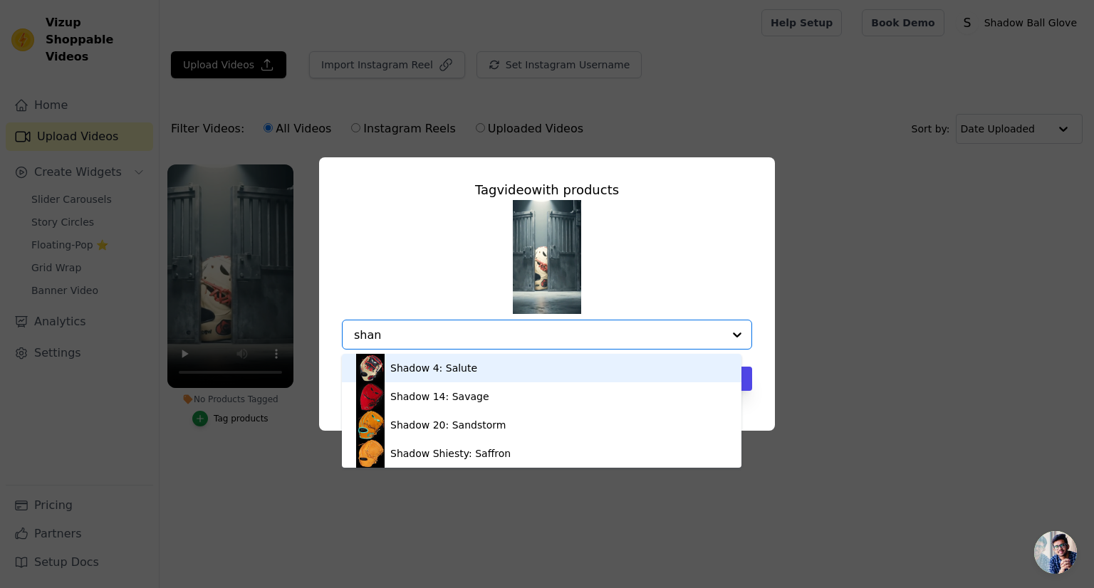
type input "shank"
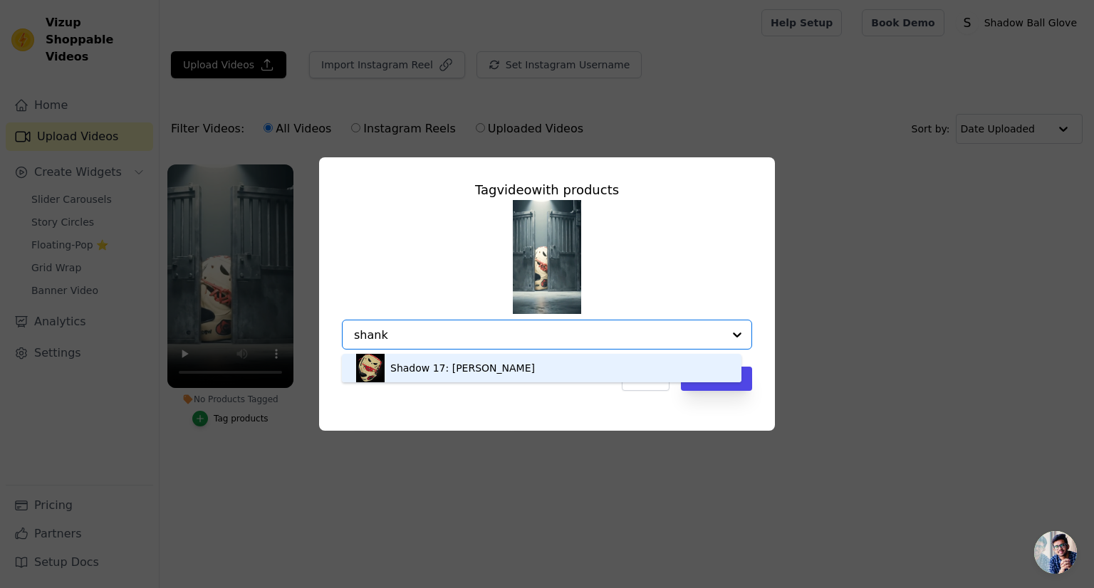
click at [436, 365] on div "Shadow 17: [PERSON_NAME]" at bounding box center [462, 368] width 145 height 14
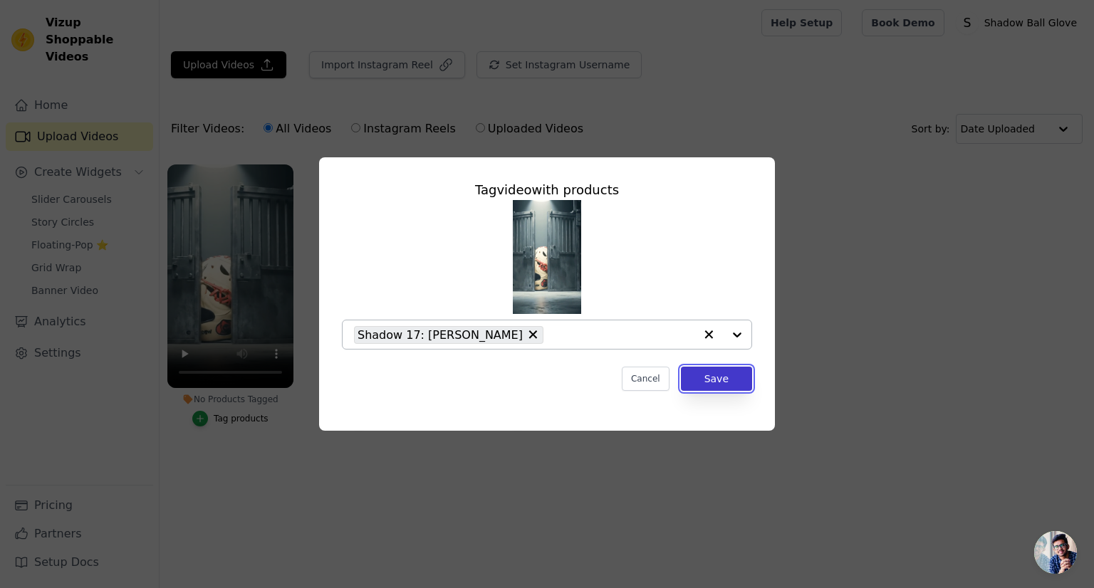
click at [735, 382] on button "Save" at bounding box center [716, 379] width 71 height 24
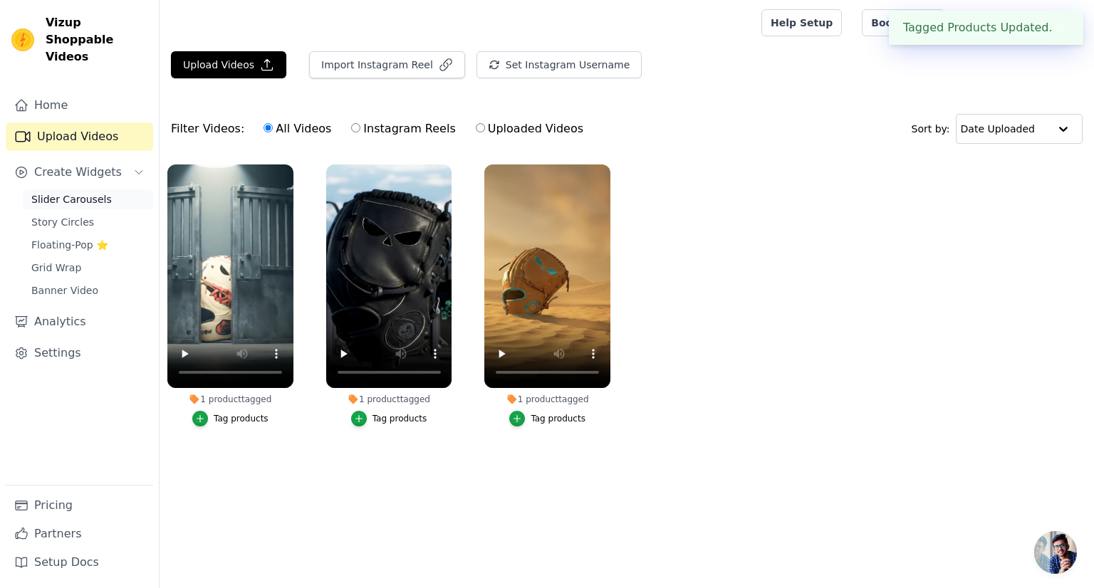
click at [52, 192] on span "Slider Carousels" at bounding box center [71, 199] width 80 height 14
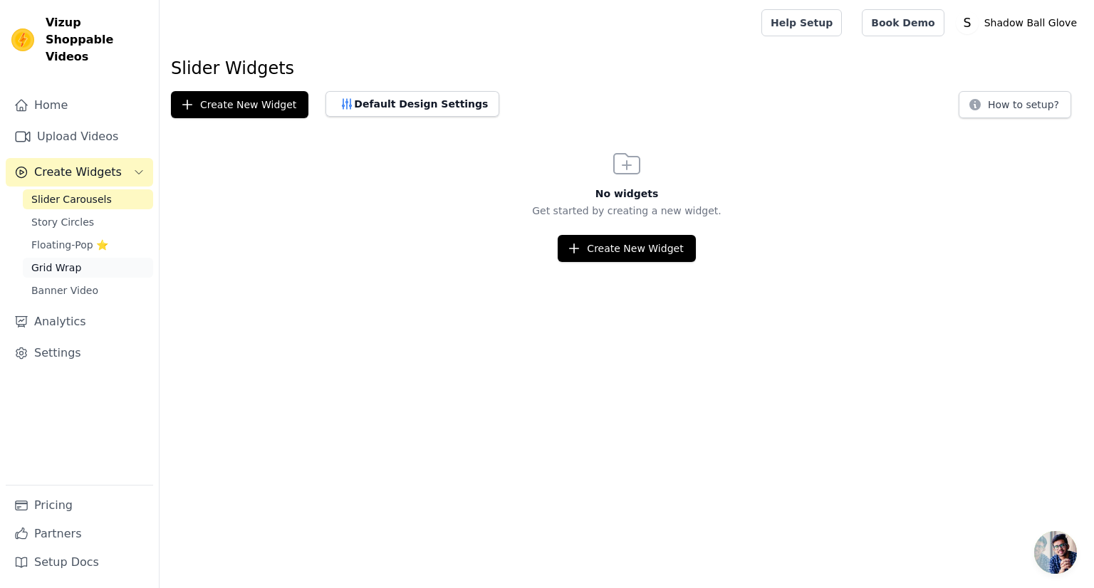
click at [60, 261] on span "Grid Wrap" at bounding box center [56, 268] width 50 height 14
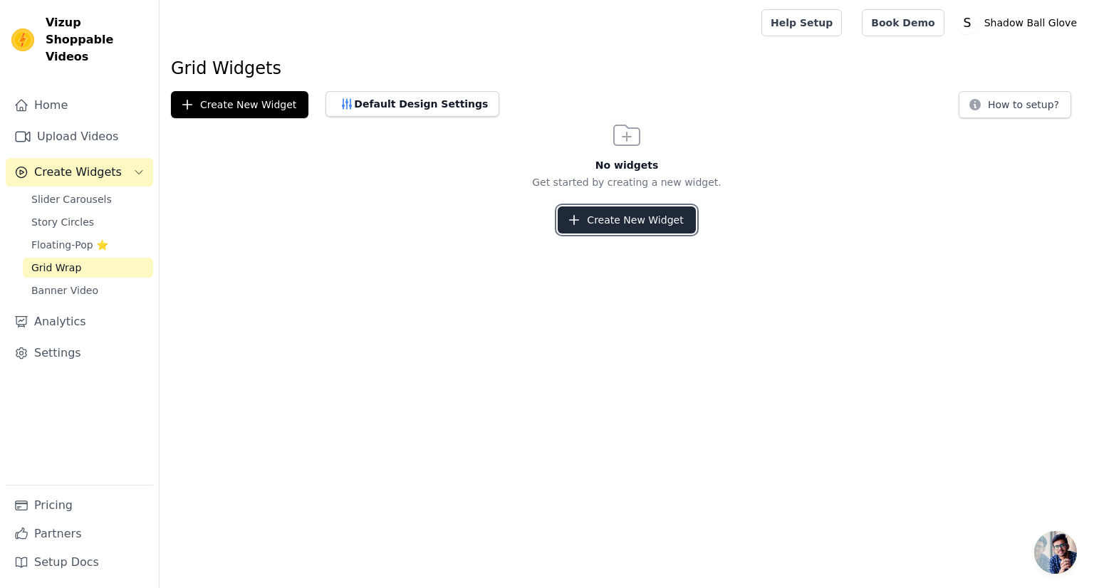
click at [611, 217] on button "Create New Widget" at bounding box center [626, 220] width 137 height 27
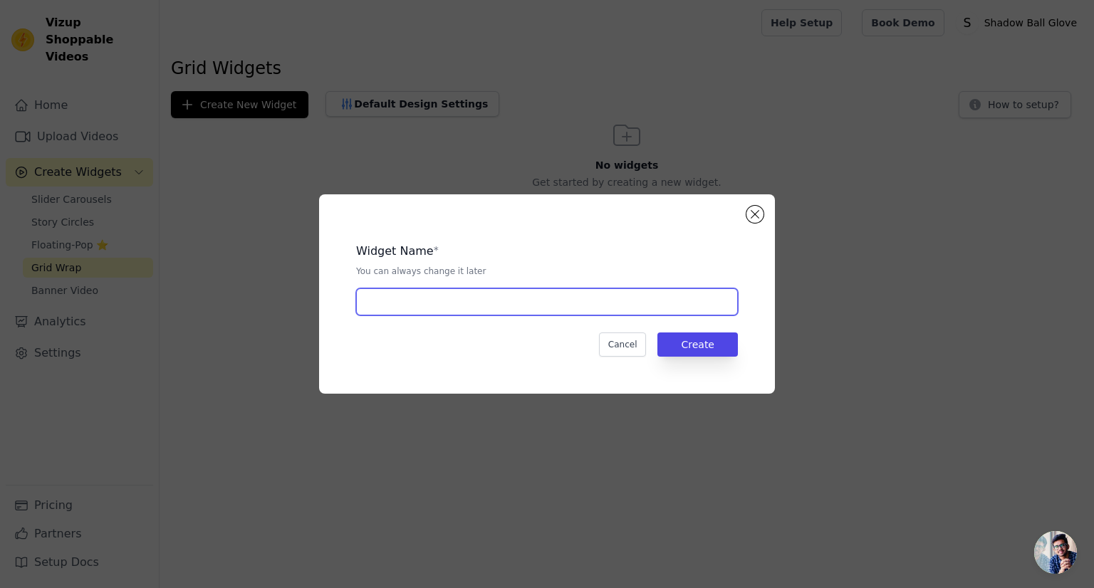
click at [663, 296] on input "text" at bounding box center [547, 301] width 382 height 27
type input "Home"
click at [677, 340] on button "Create" at bounding box center [697, 345] width 80 height 24
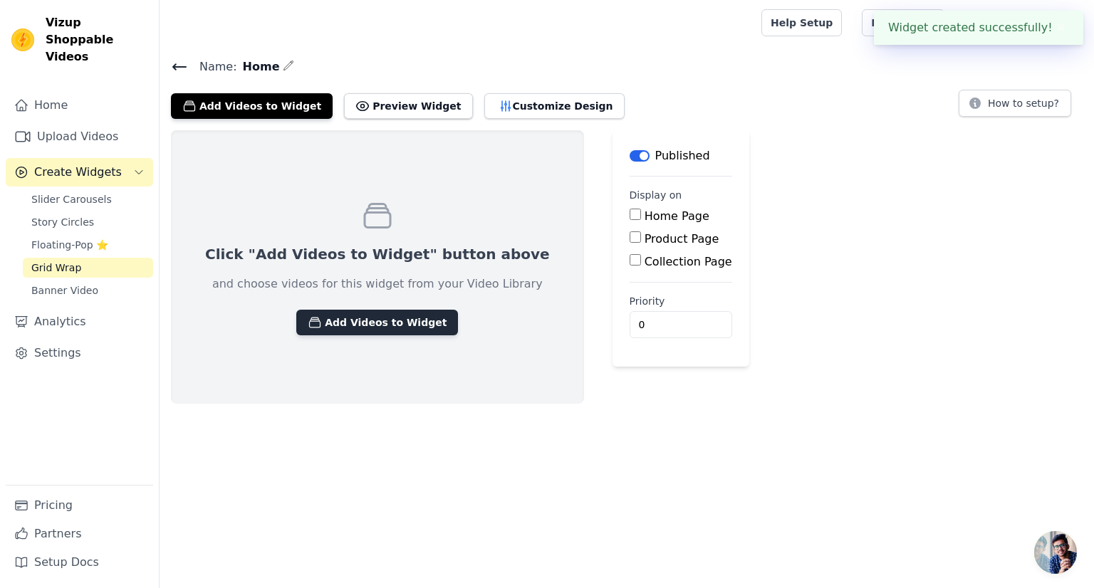
click at [390, 324] on button "Add Videos to Widget" at bounding box center [377, 323] width 162 height 26
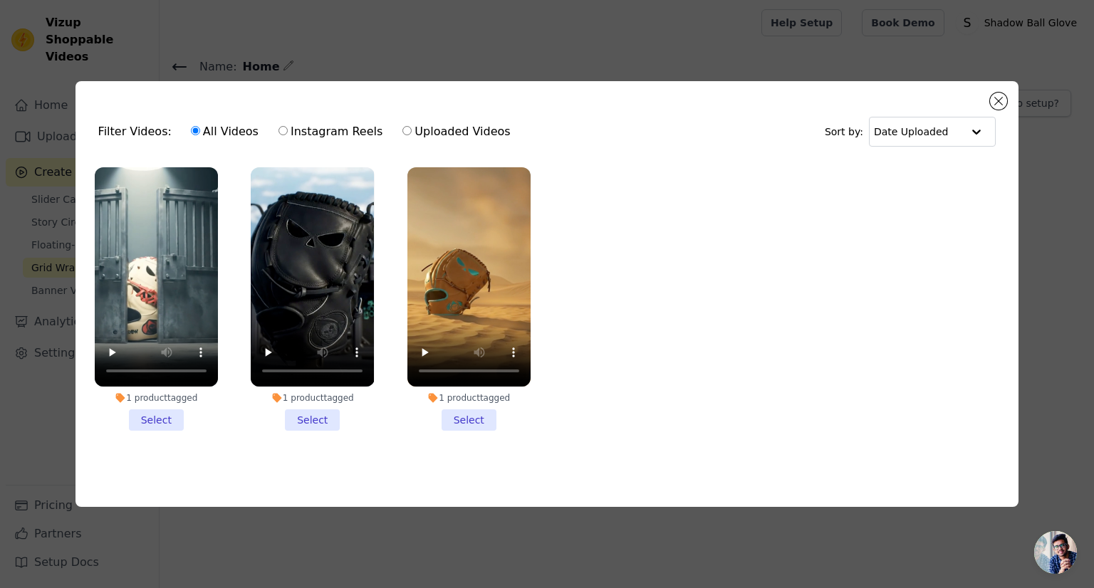
click at [163, 416] on li "1 product tagged Select" at bounding box center [156, 299] width 123 height 264
click at [0, 0] on input "1 product tagged Select" at bounding box center [0, 0] width 0 height 0
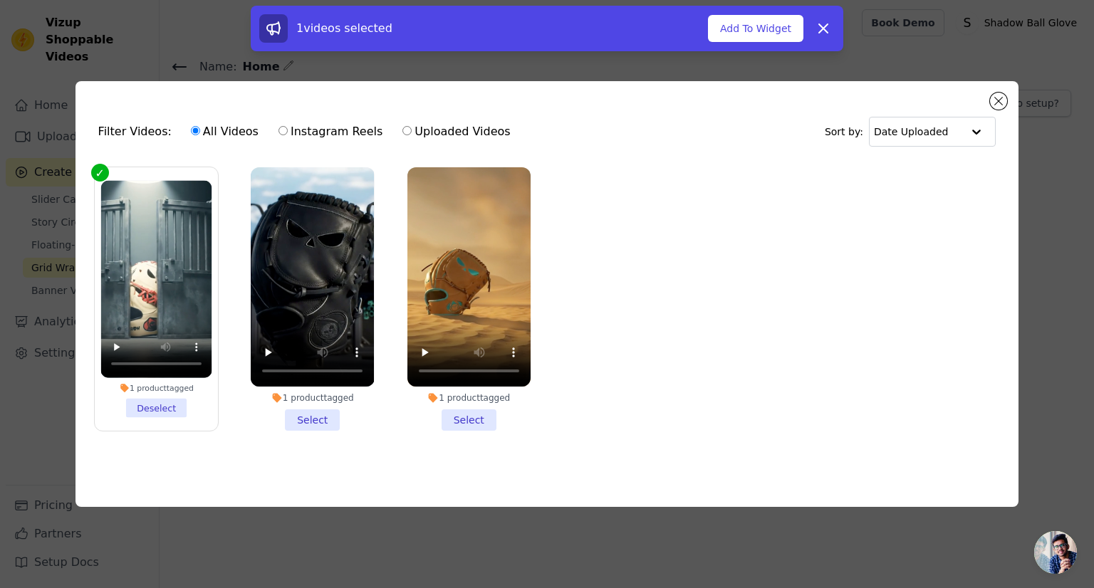
click at [304, 414] on li "1 product tagged Select" at bounding box center [312, 299] width 123 height 264
click at [0, 0] on input "1 product tagged Select" at bounding box center [0, 0] width 0 height 0
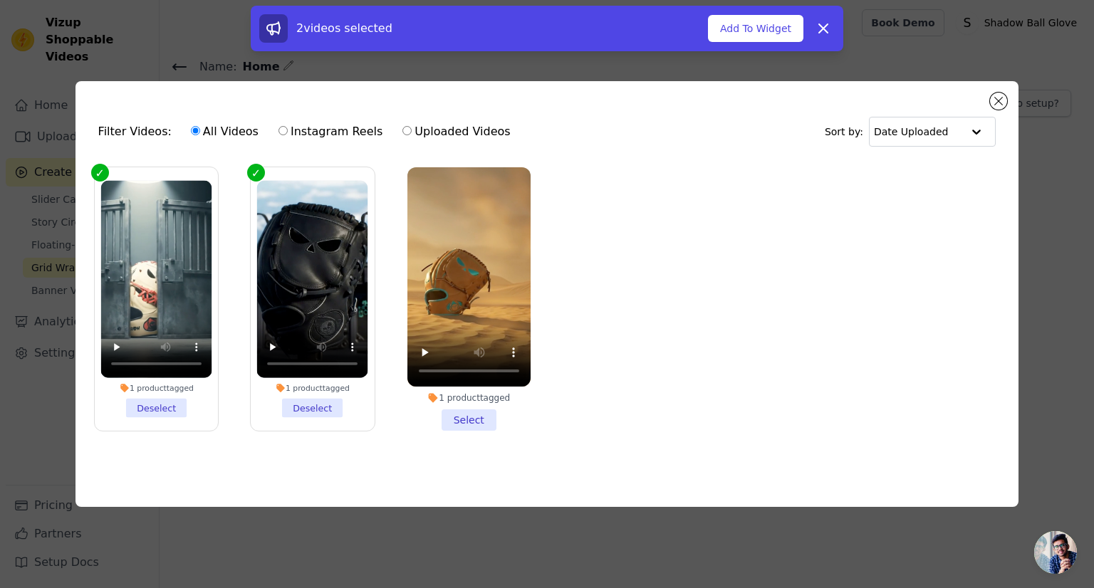
click at [485, 419] on li "1 product tagged Select" at bounding box center [468, 299] width 123 height 264
click at [0, 0] on input "1 product tagged Select" at bounding box center [0, 0] width 0 height 0
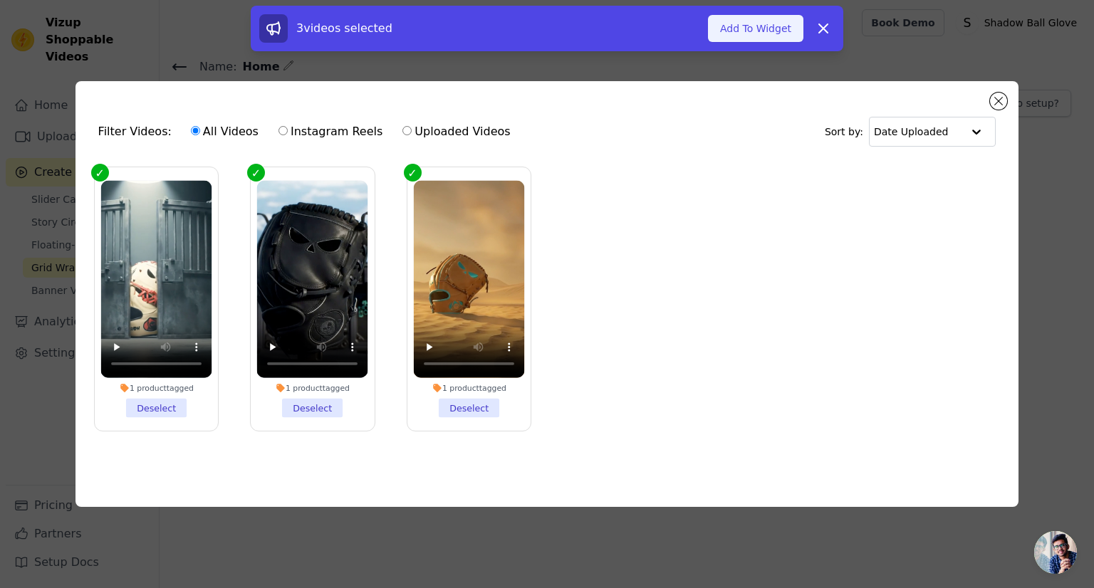
click at [771, 25] on button "Add To Widget" at bounding box center [755, 28] width 95 height 27
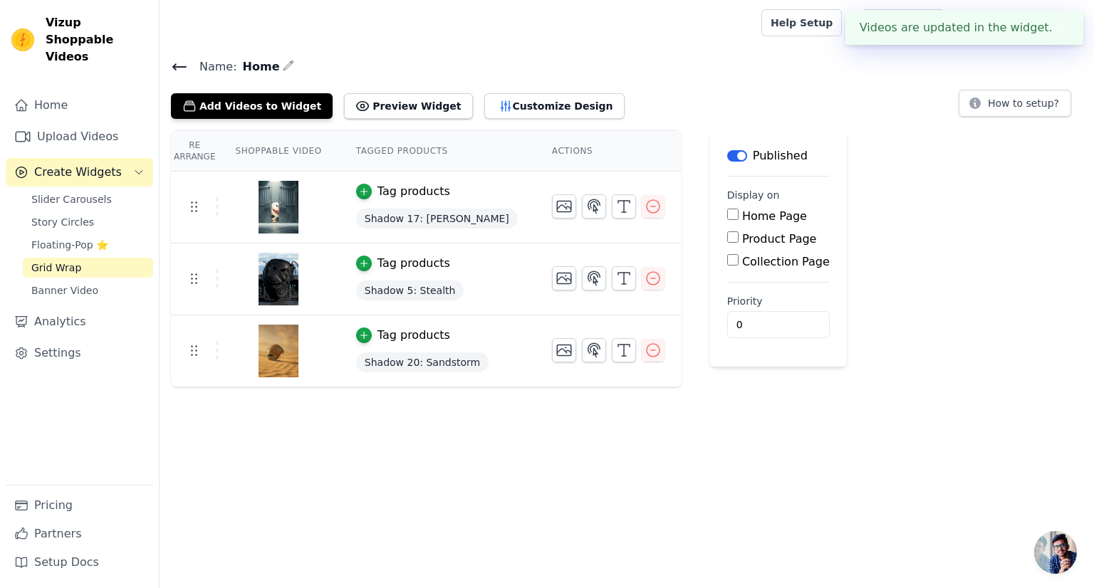
click at [727, 214] on div "Home Page" at bounding box center [778, 216] width 103 height 17
click at [727, 217] on input "Home Page" at bounding box center [732, 214] width 11 height 11
checkbox input "true"
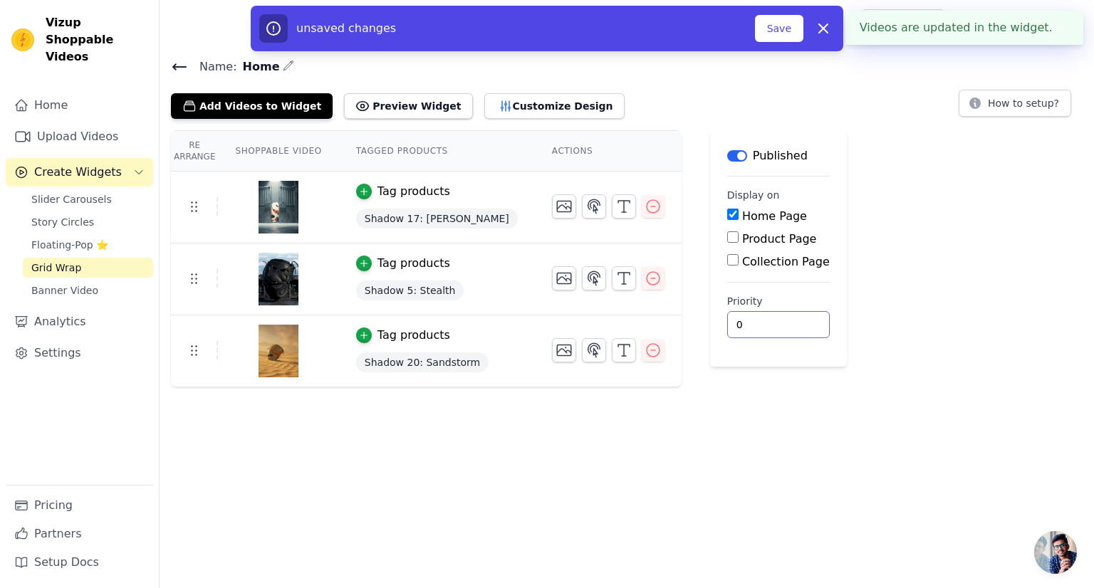
drag, startPoint x: 725, startPoint y: 314, endPoint x: 677, endPoint y: 301, distance: 49.4
click at [727, 301] on div "Priority 0" at bounding box center [778, 316] width 103 height 44
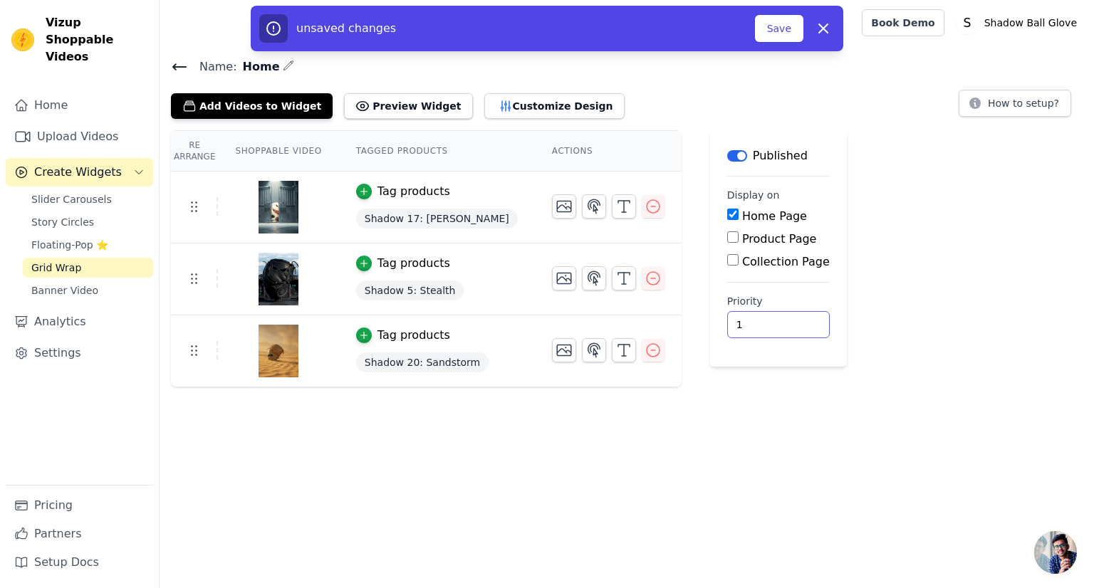
type input "1"
click at [647, 387] on html "Vizup Shoppable Videos Home Upload Videos Create Widgets Slider Carousels Story…" at bounding box center [547, 193] width 1094 height 387
click at [527, 110] on button "Customize Design" at bounding box center [554, 106] width 140 height 26
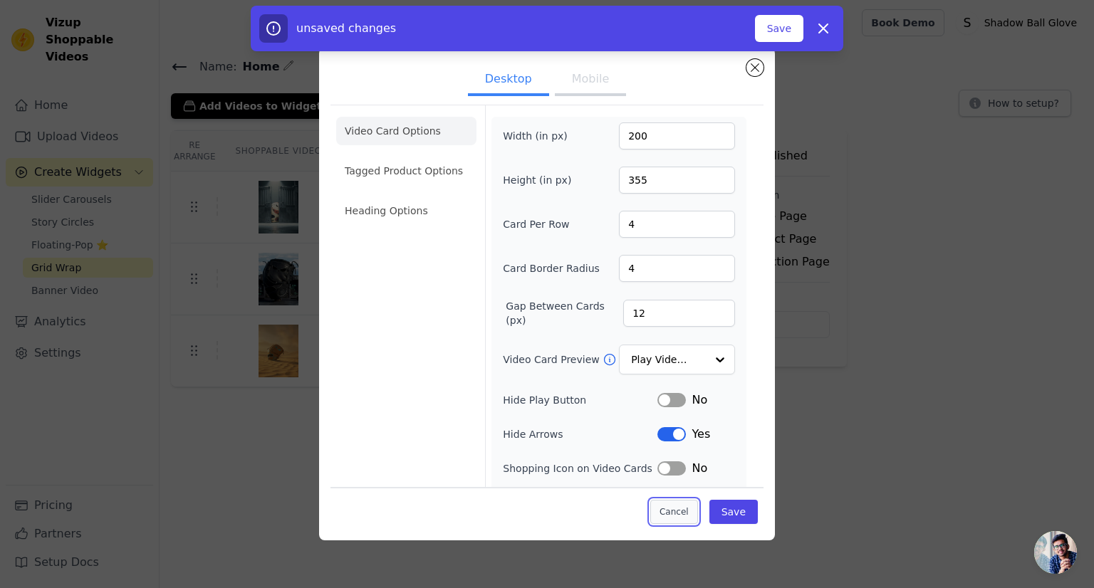
click at [695, 515] on button "Cancel" at bounding box center [674, 511] width 48 height 24
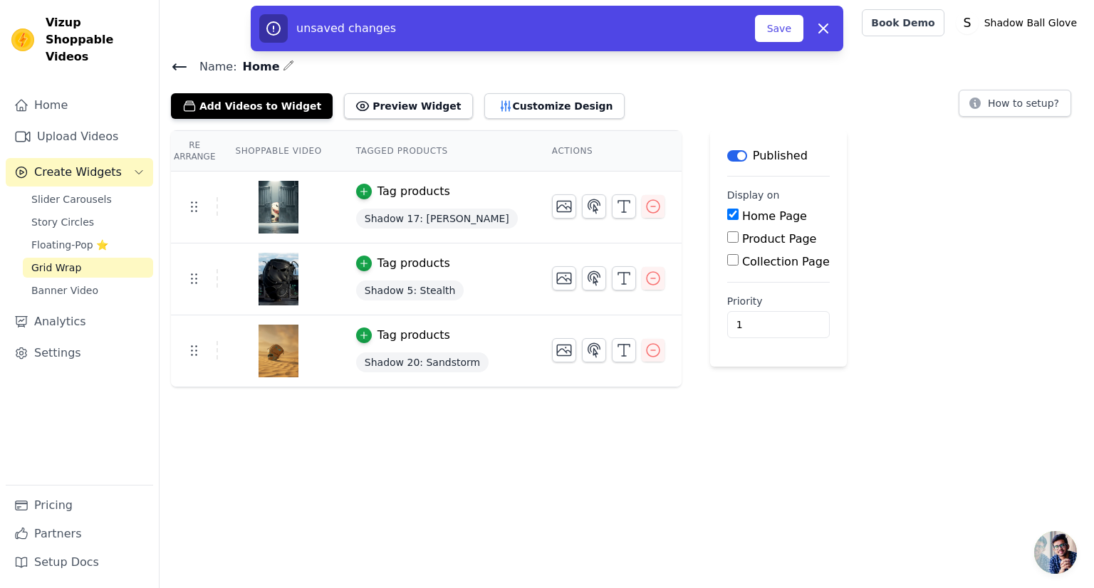
click at [407, 122] on div "Name: Home Add Videos to Widget Preview Widget Customize Design How to setup? R…" at bounding box center [627, 222] width 934 height 330
click at [402, 109] on button "Preview Widget" at bounding box center [408, 106] width 128 height 26
click at [479, 120] on div "Name: Home Add Videos to Widget Preview Widget Customize Design How to setup? R…" at bounding box center [627, 222] width 934 height 330
click at [484, 108] on button "Customize Design" at bounding box center [554, 106] width 140 height 26
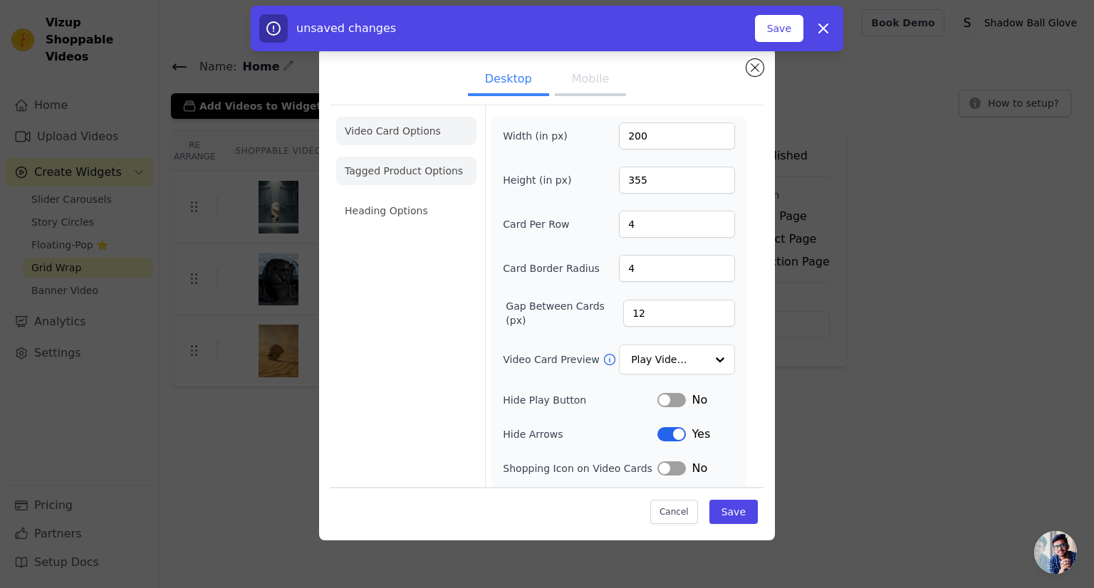
click at [410, 177] on li "Tagged Product Options" at bounding box center [406, 171] width 140 height 28
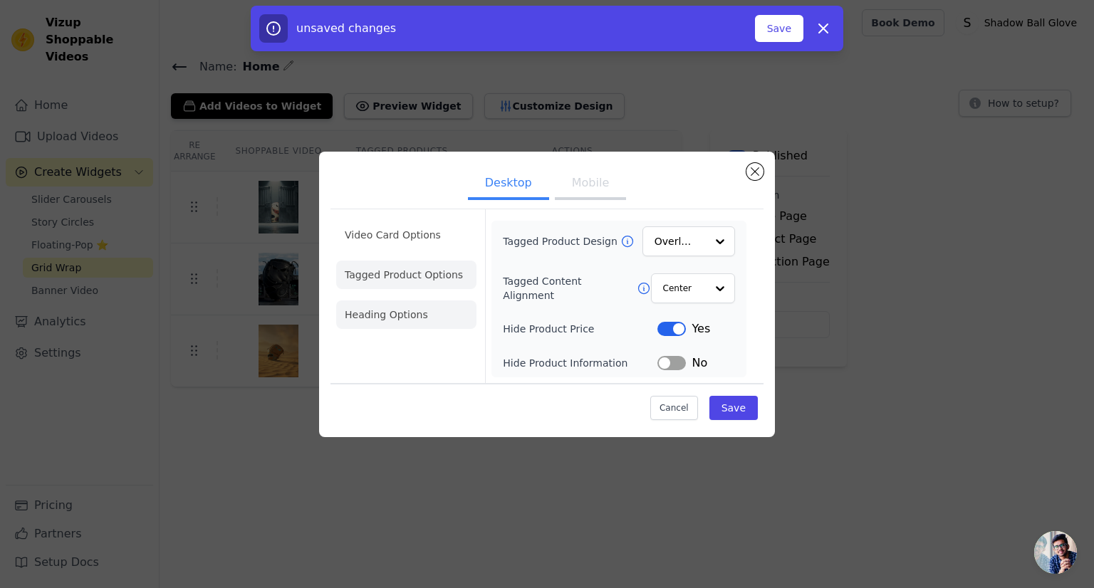
click at [431, 311] on li "Heading Options" at bounding box center [406, 315] width 140 height 28
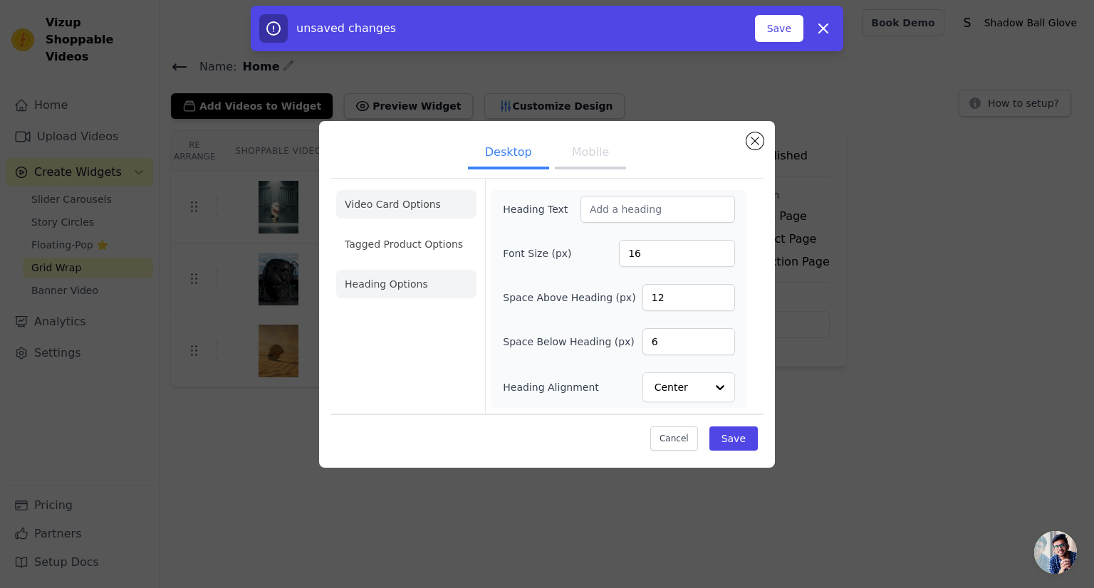
click at [413, 203] on li "Video Card Options" at bounding box center [406, 204] width 140 height 28
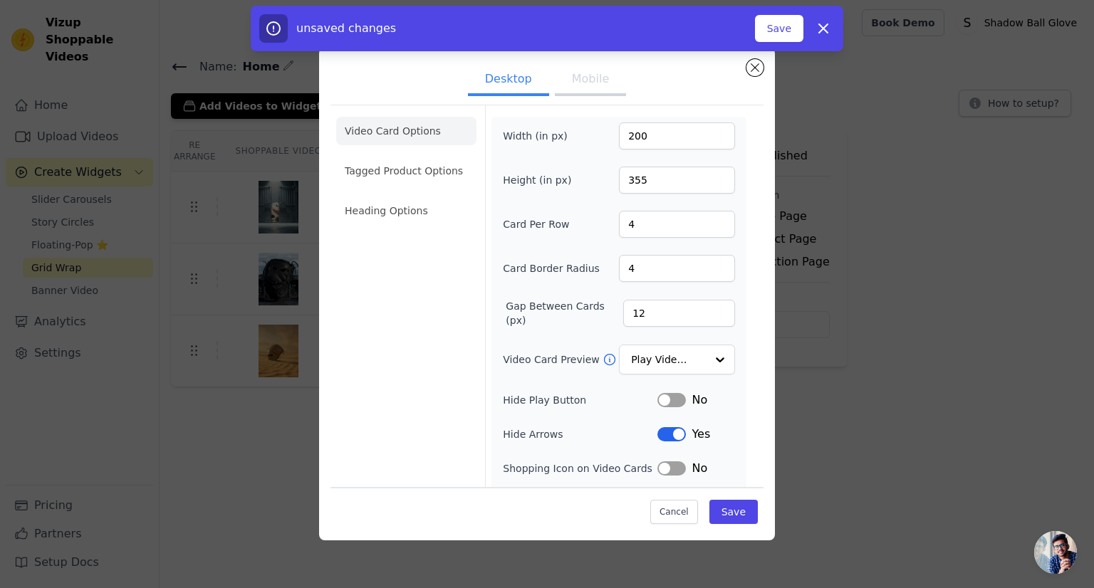
click at [667, 339] on div "Width (in px) 200 Height (in px) 355 Card Per Row 4 Card Border Radius 4 Gap Be…" at bounding box center [619, 317] width 232 height 389
click at [664, 346] on input "Video Card Preview" at bounding box center [668, 360] width 73 height 28
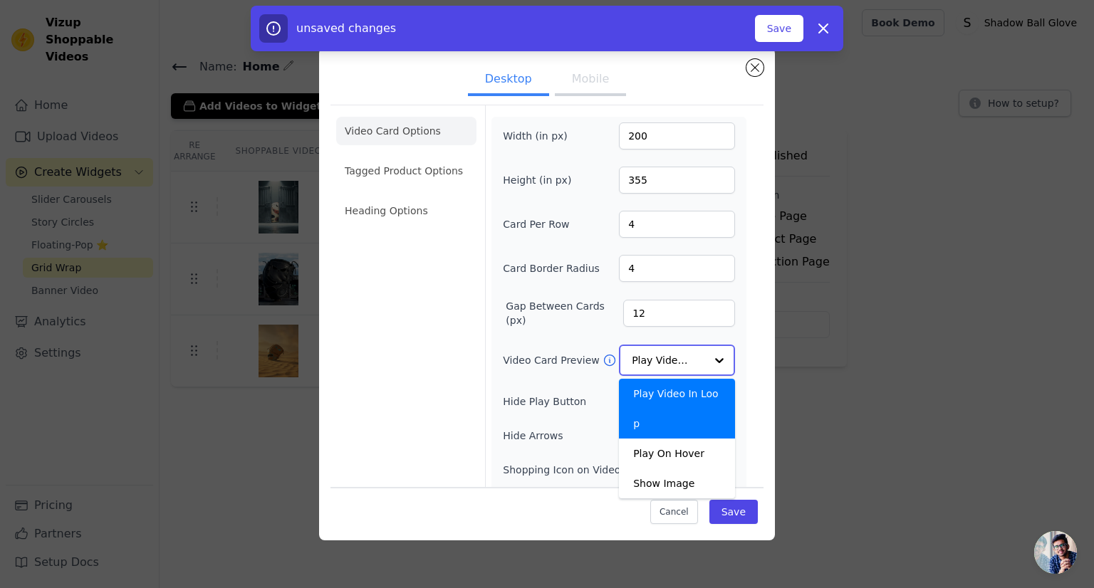
click at [662, 355] on input "Video Card Preview" at bounding box center [668, 360] width 73 height 28
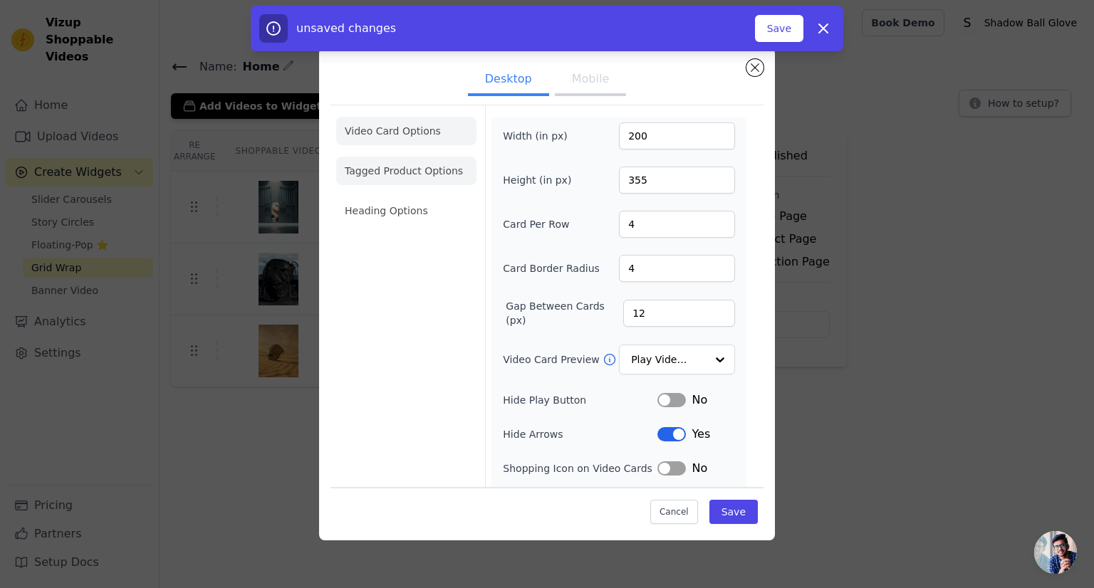
click at [402, 172] on li "Tagged Product Options" at bounding box center [406, 171] width 140 height 28
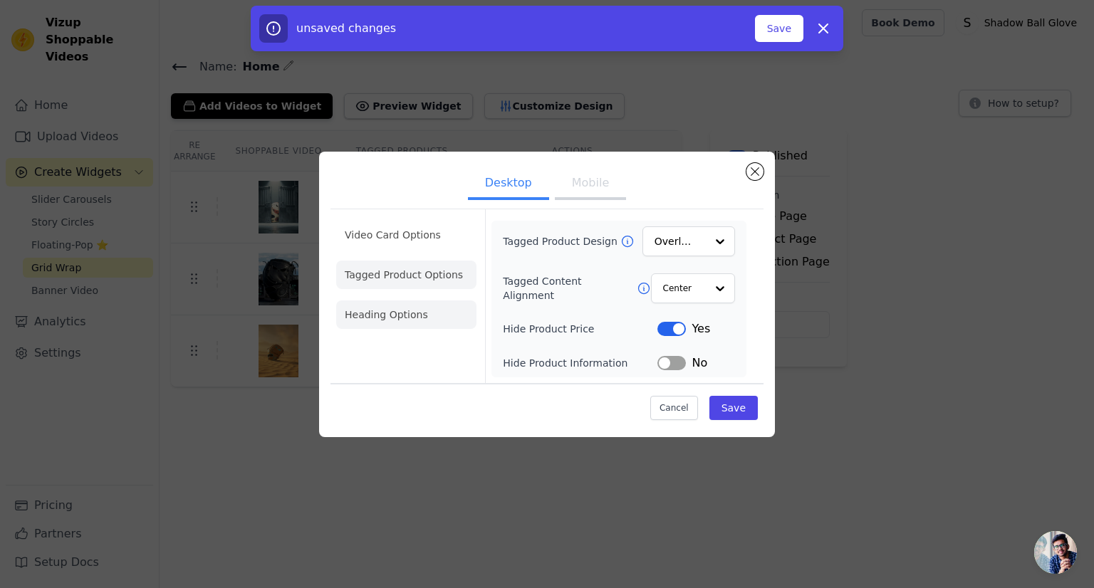
click at [413, 320] on li "Heading Options" at bounding box center [406, 315] width 140 height 28
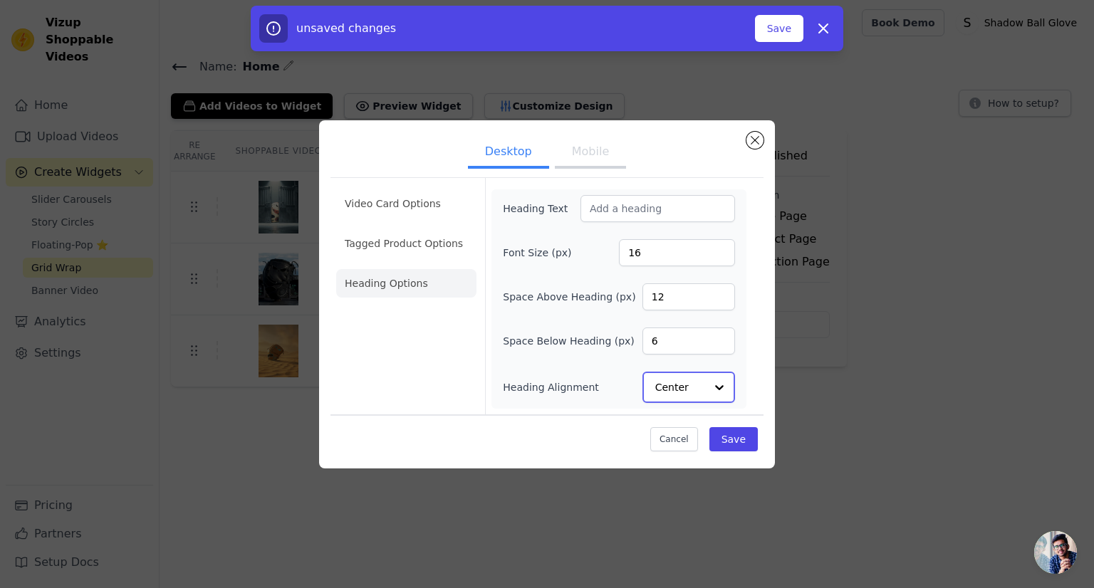
click at [707, 385] on div at bounding box center [719, 387] width 28 height 28
click at [706, 382] on div at bounding box center [719, 387] width 28 height 28
click at [682, 447] on button "Cancel" at bounding box center [674, 439] width 48 height 24
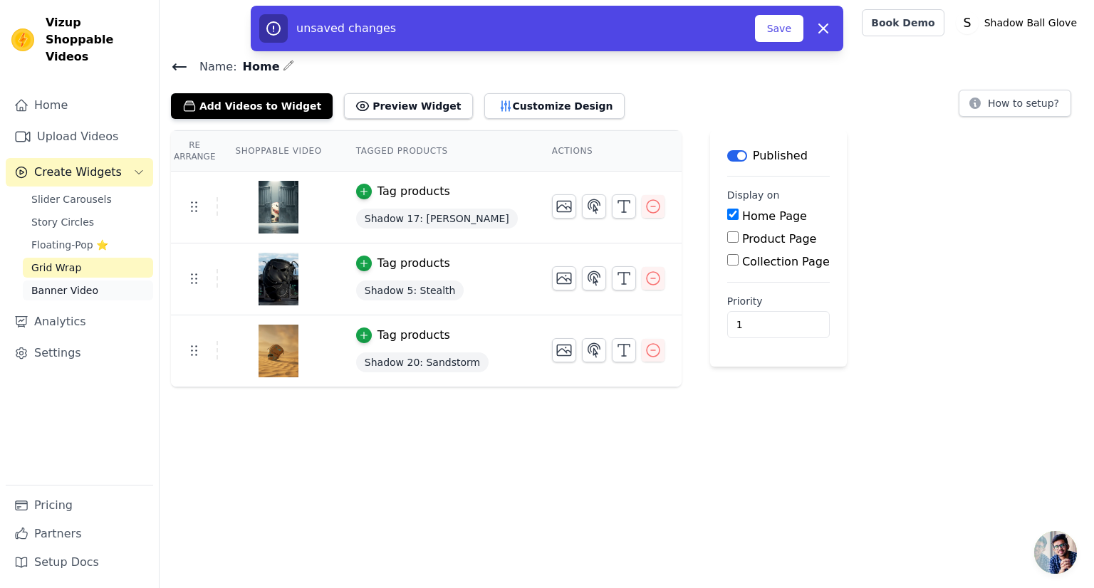
click at [78, 283] on span "Banner Video" at bounding box center [64, 290] width 67 height 14
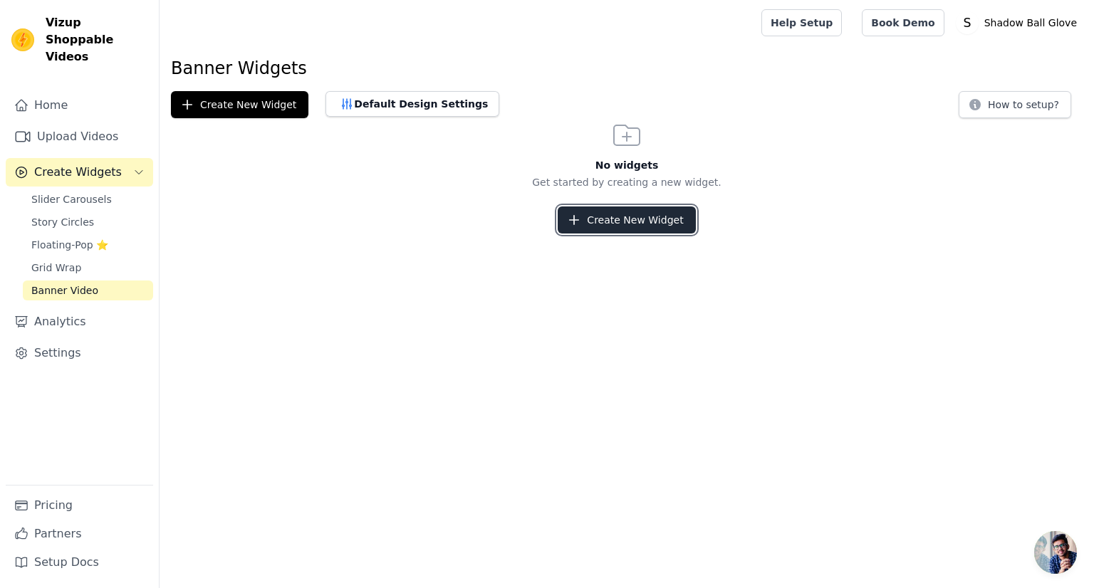
click at [655, 216] on button "Create New Widget" at bounding box center [626, 220] width 137 height 27
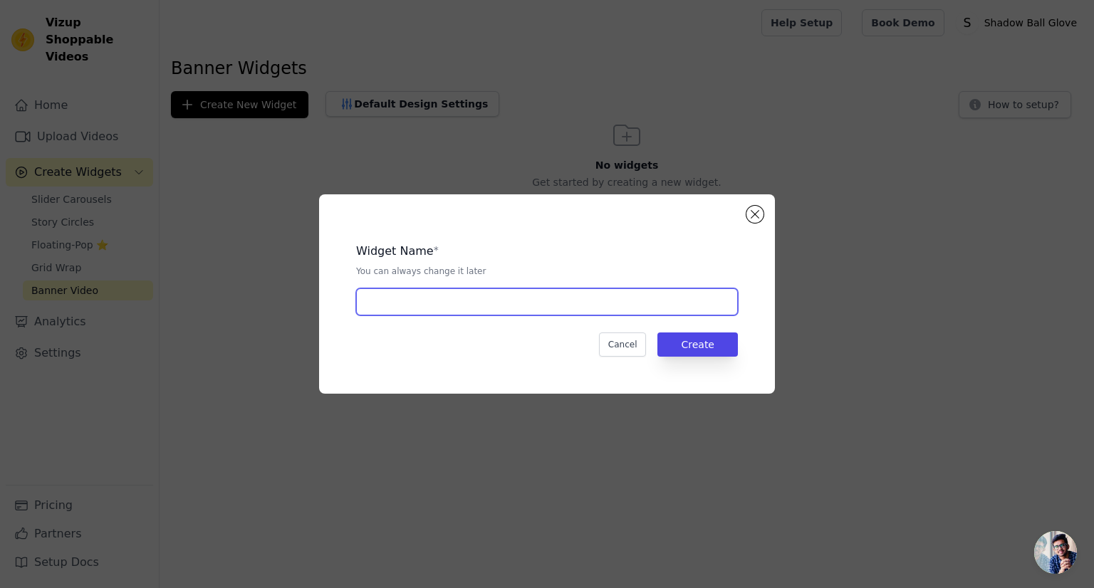
click at [665, 291] on input "text" at bounding box center [547, 301] width 382 height 27
type input "dsf"
click at [715, 343] on button "Create" at bounding box center [697, 345] width 80 height 24
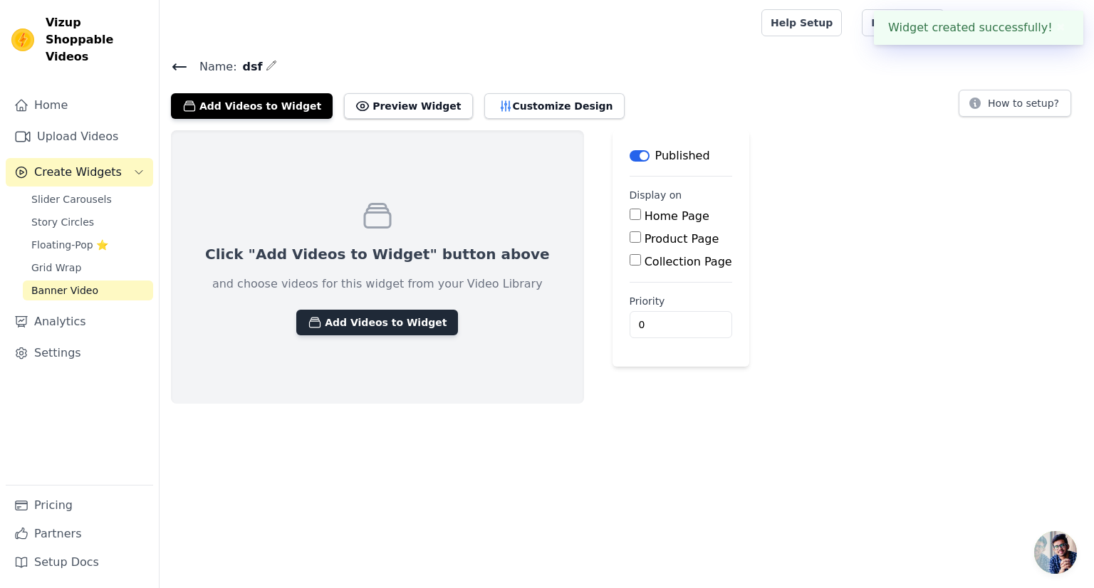
click at [355, 324] on button "Add Videos to Widget" at bounding box center [377, 323] width 162 height 26
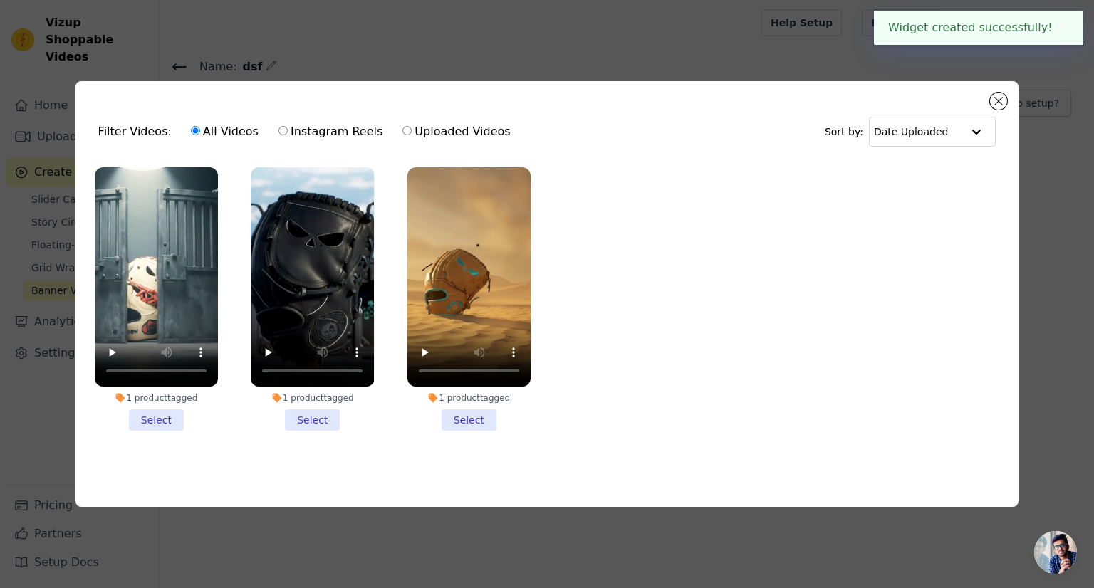
drag, startPoint x: 151, startPoint y: 410, endPoint x: 159, endPoint y: 411, distance: 8.0
click at [152, 410] on li "1 product tagged Select" at bounding box center [156, 299] width 123 height 264
click at [0, 0] on input "1 product tagged Select" at bounding box center [0, 0] width 0 height 0
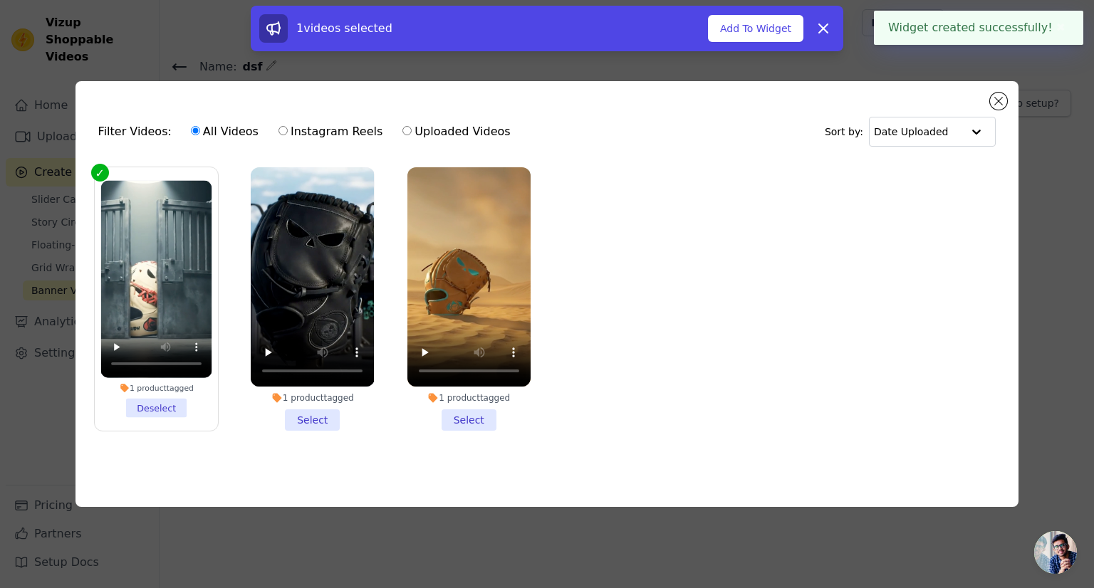
drag, startPoint x: 320, startPoint y: 425, endPoint x: 351, endPoint y: 425, distance: 31.3
click at [320, 425] on li "1 product tagged Select" at bounding box center [312, 299] width 123 height 264
click at [0, 0] on input "1 product tagged Select" at bounding box center [0, 0] width 0 height 0
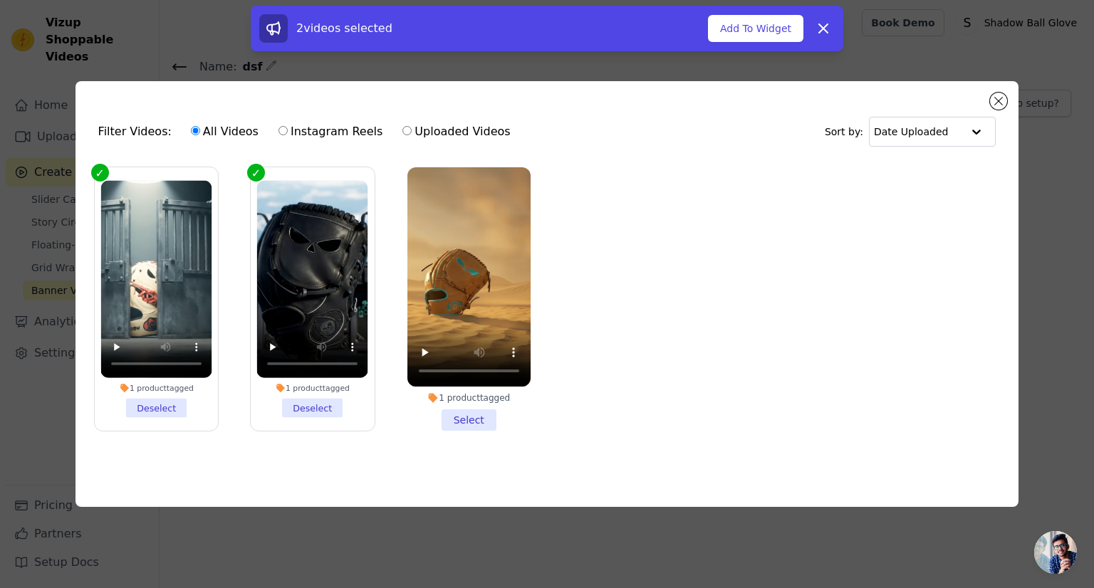
click at [457, 420] on li "1 product tagged Select" at bounding box center [468, 299] width 123 height 264
click at [0, 0] on input "1 product tagged Select" at bounding box center [0, 0] width 0 height 0
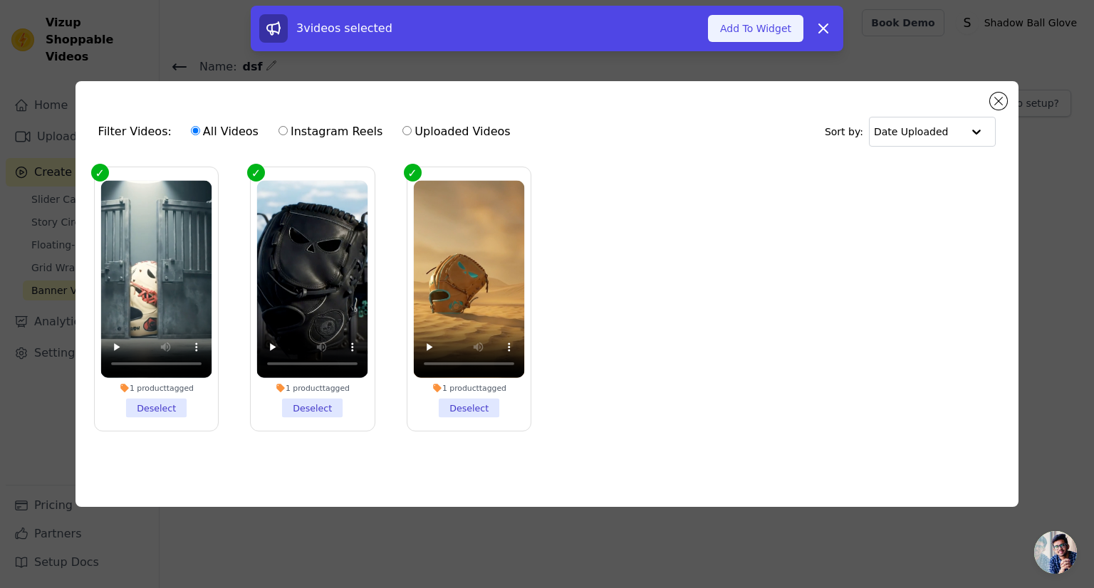
click at [778, 24] on button "Add To Widget" at bounding box center [755, 28] width 95 height 27
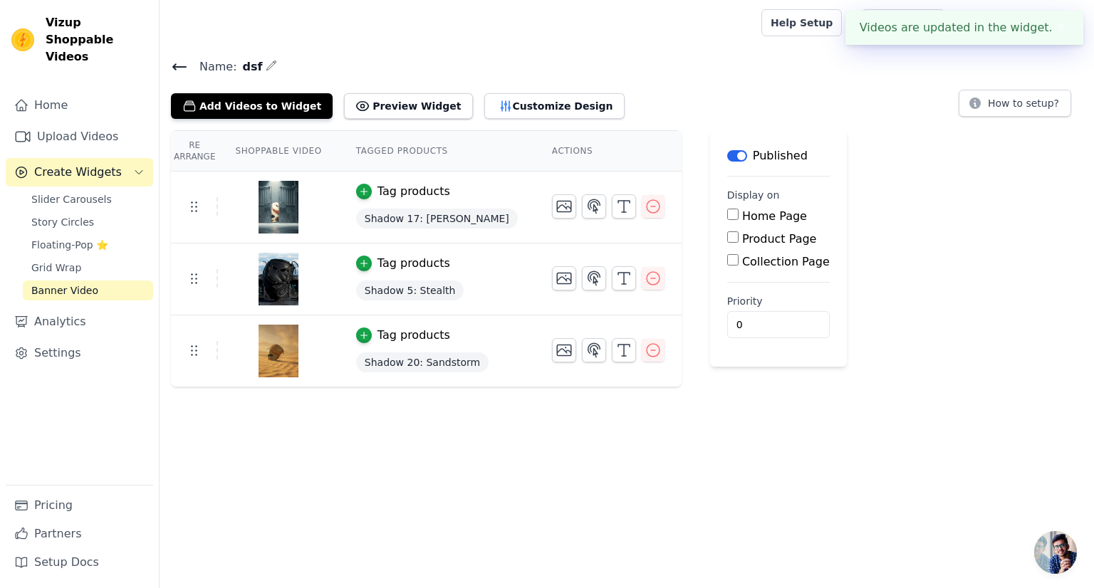
click at [385, 88] on div "Add Videos to Widget Preview Widget Customize Design" at bounding box center [403, 103] width 465 height 31
click at [382, 107] on button "Preview Widget" at bounding box center [408, 106] width 128 height 26
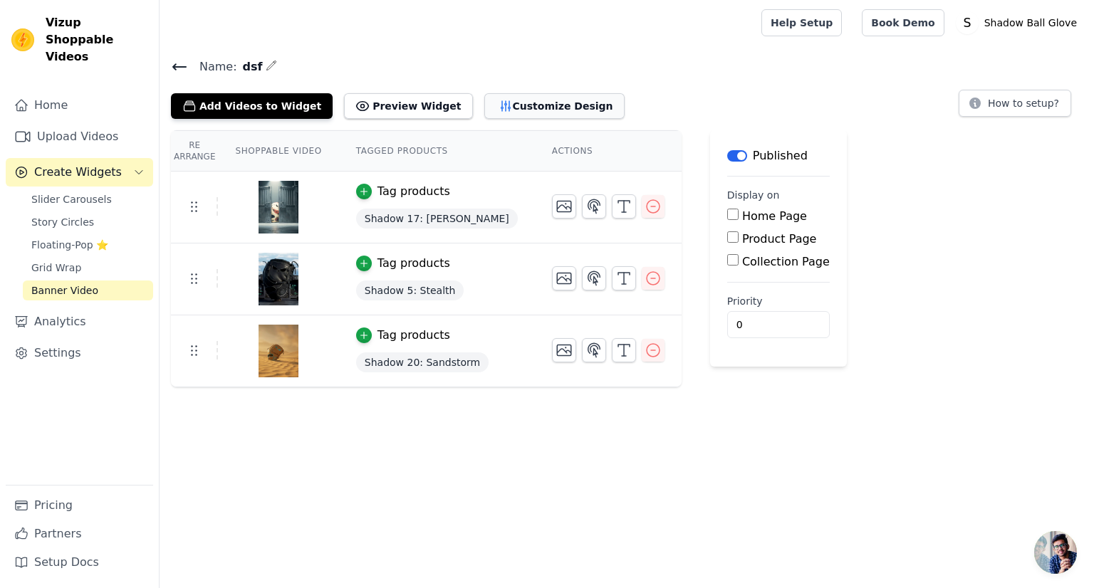
click at [510, 105] on button "Customize Design" at bounding box center [554, 106] width 140 height 26
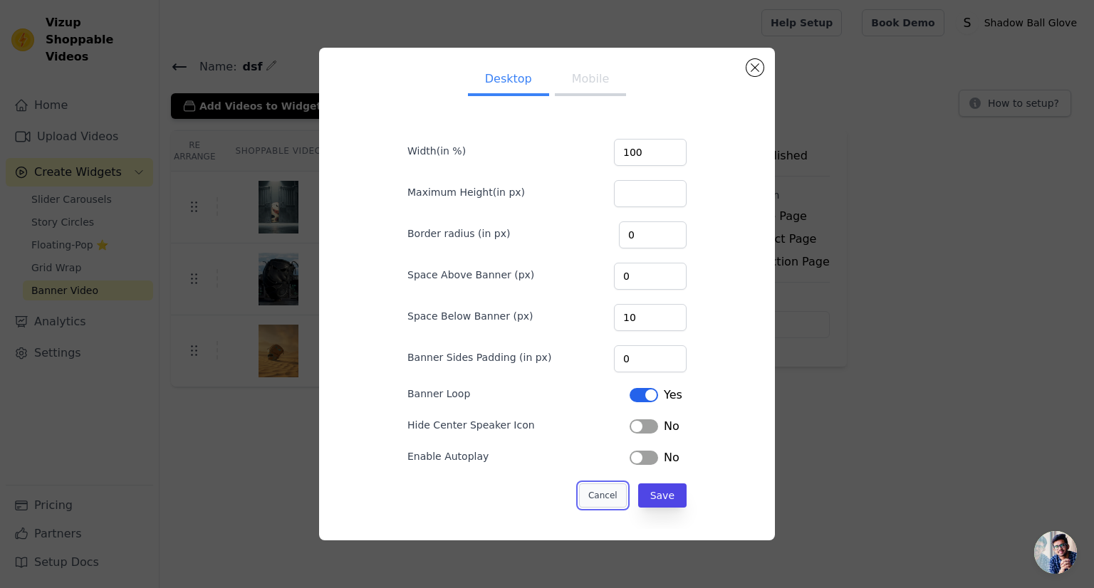
click at [593, 485] on button "Cancel" at bounding box center [603, 496] width 48 height 24
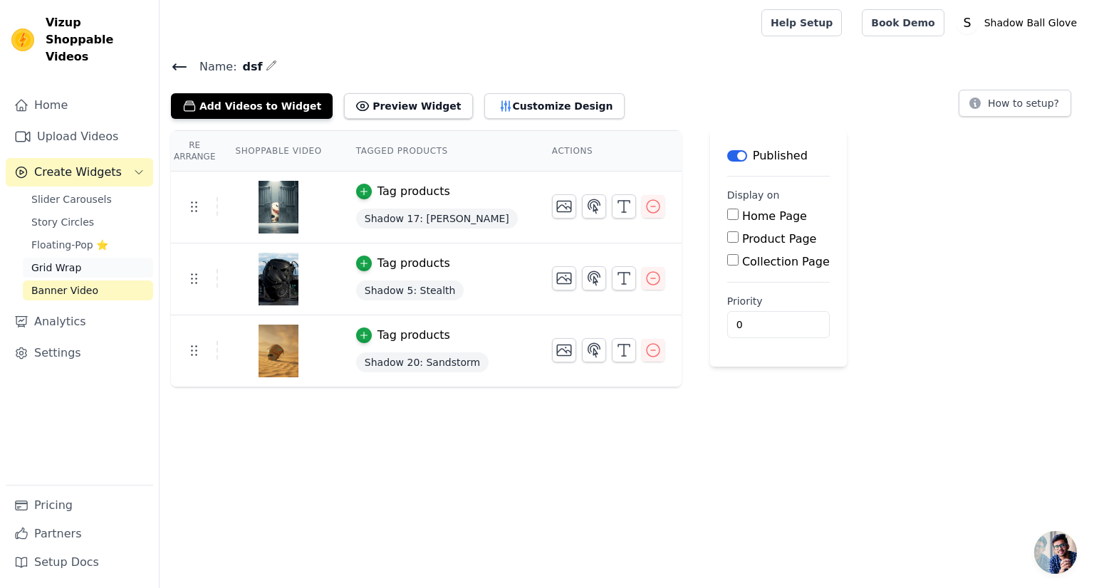
click at [57, 261] on span "Grid Wrap" at bounding box center [56, 268] width 50 height 14
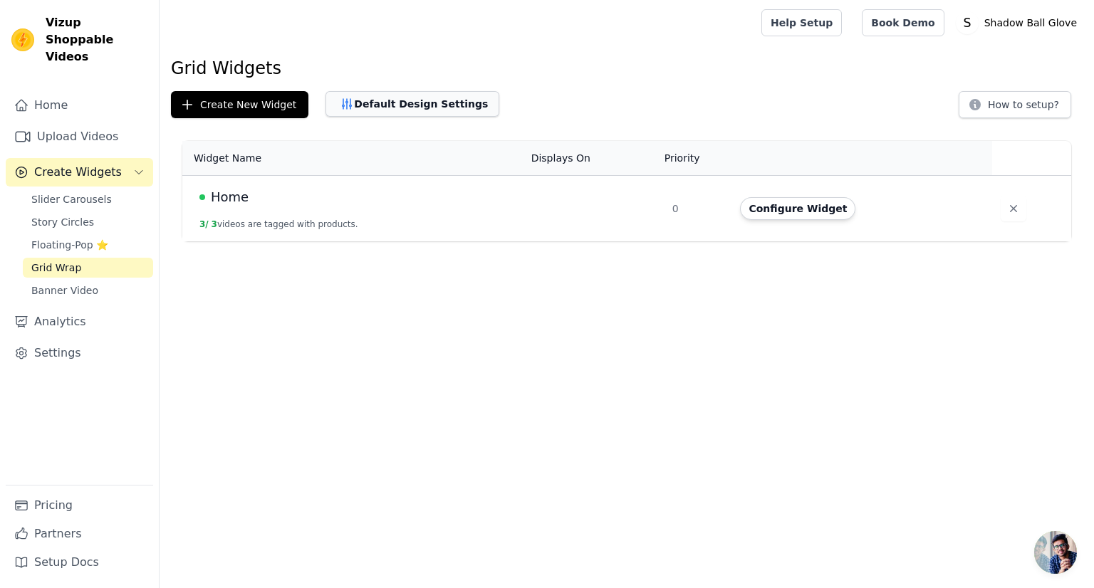
click at [373, 108] on button "Default Design Settings" at bounding box center [412, 104] width 174 height 26
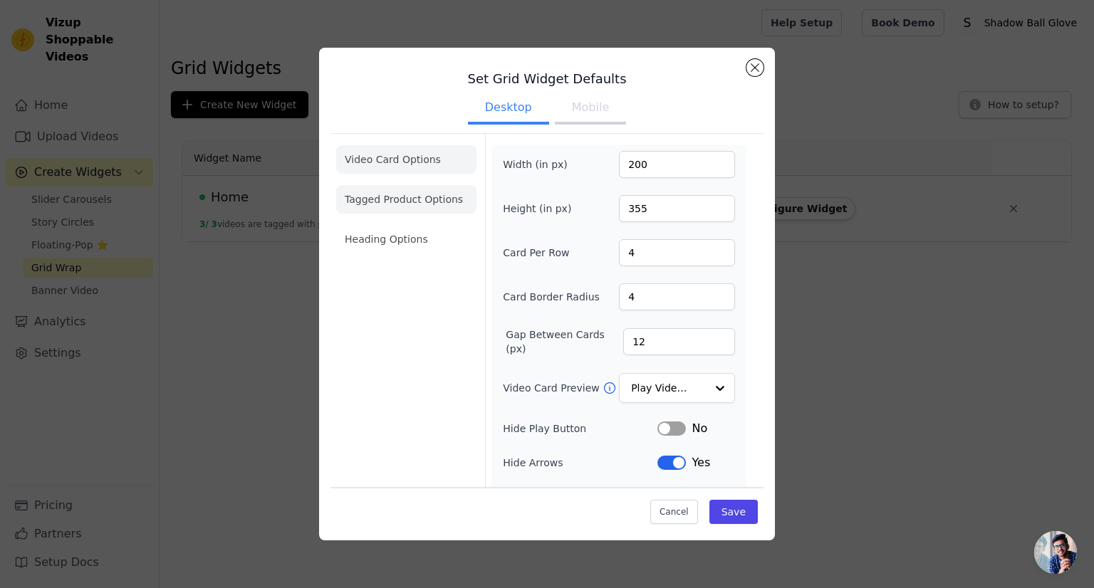
click at [399, 187] on li "Tagged Product Options" at bounding box center [406, 199] width 140 height 28
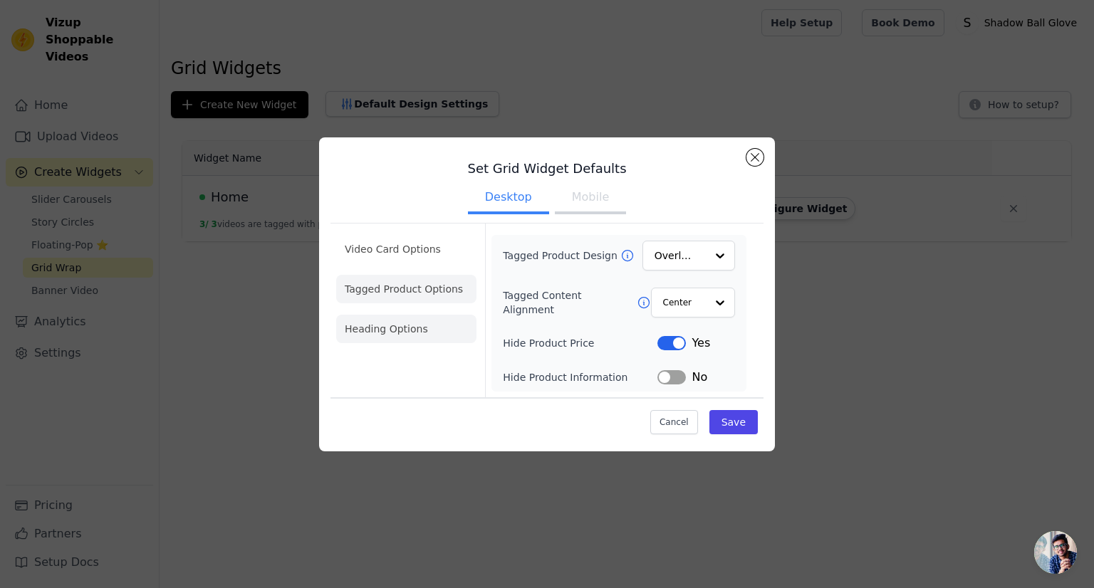
click at [365, 331] on li "Heading Options" at bounding box center [406, 329] width 140 height 28
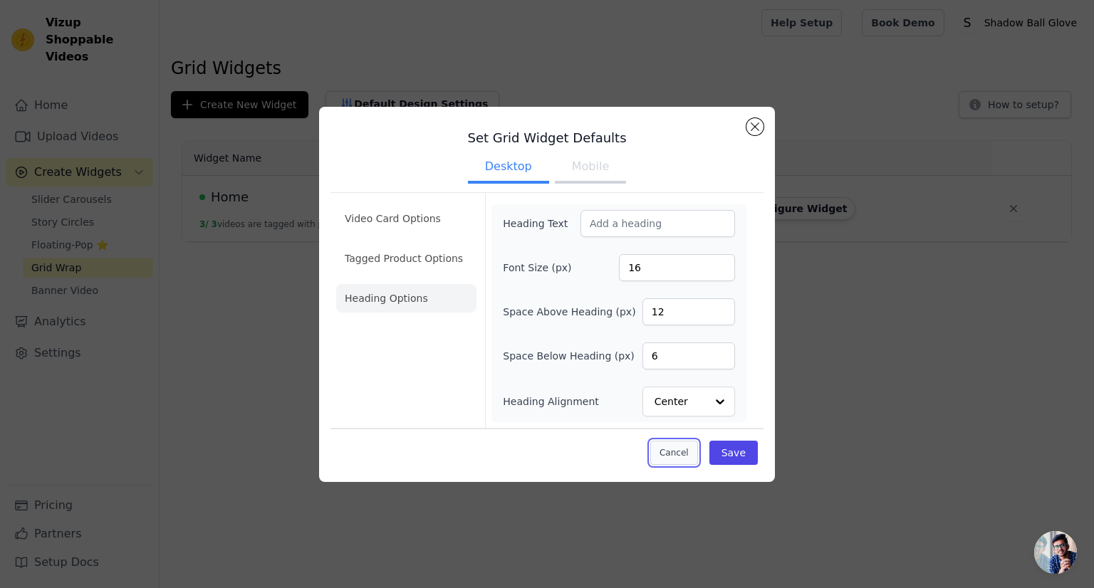
click at [682, 452] on button "Cancel" at bounding box center [674, 453] width 48 height 24
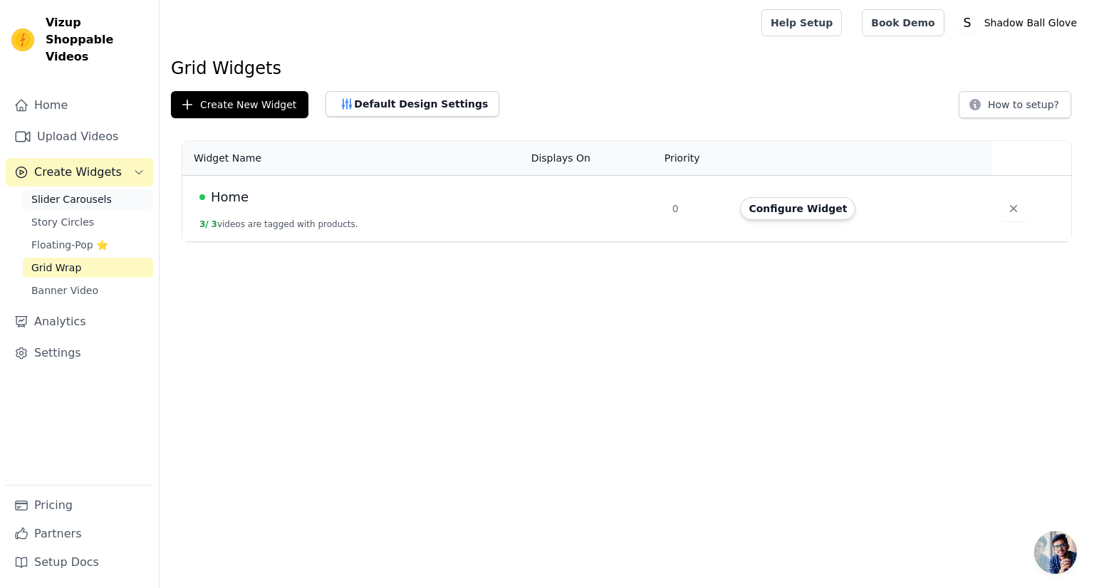
click at [45, 192] on span "Slider Carousels" at bounding box center [71, 199] width 80 height 14
